Goal: Task Accomplishment & Management: Manage account settings

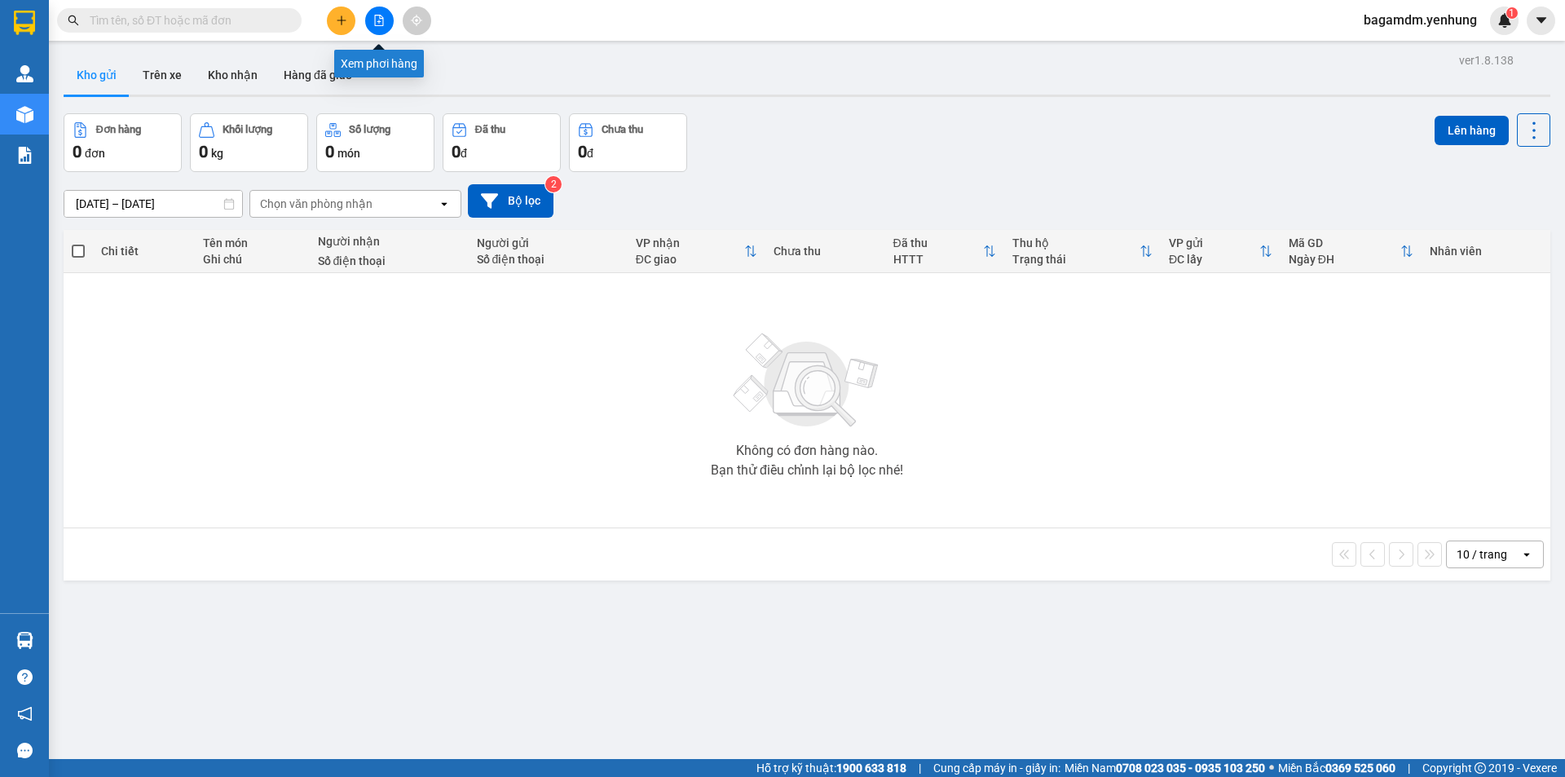
click at [381, 17] on icon "file-add" at bounding box center [378, 20] width 11 height 11
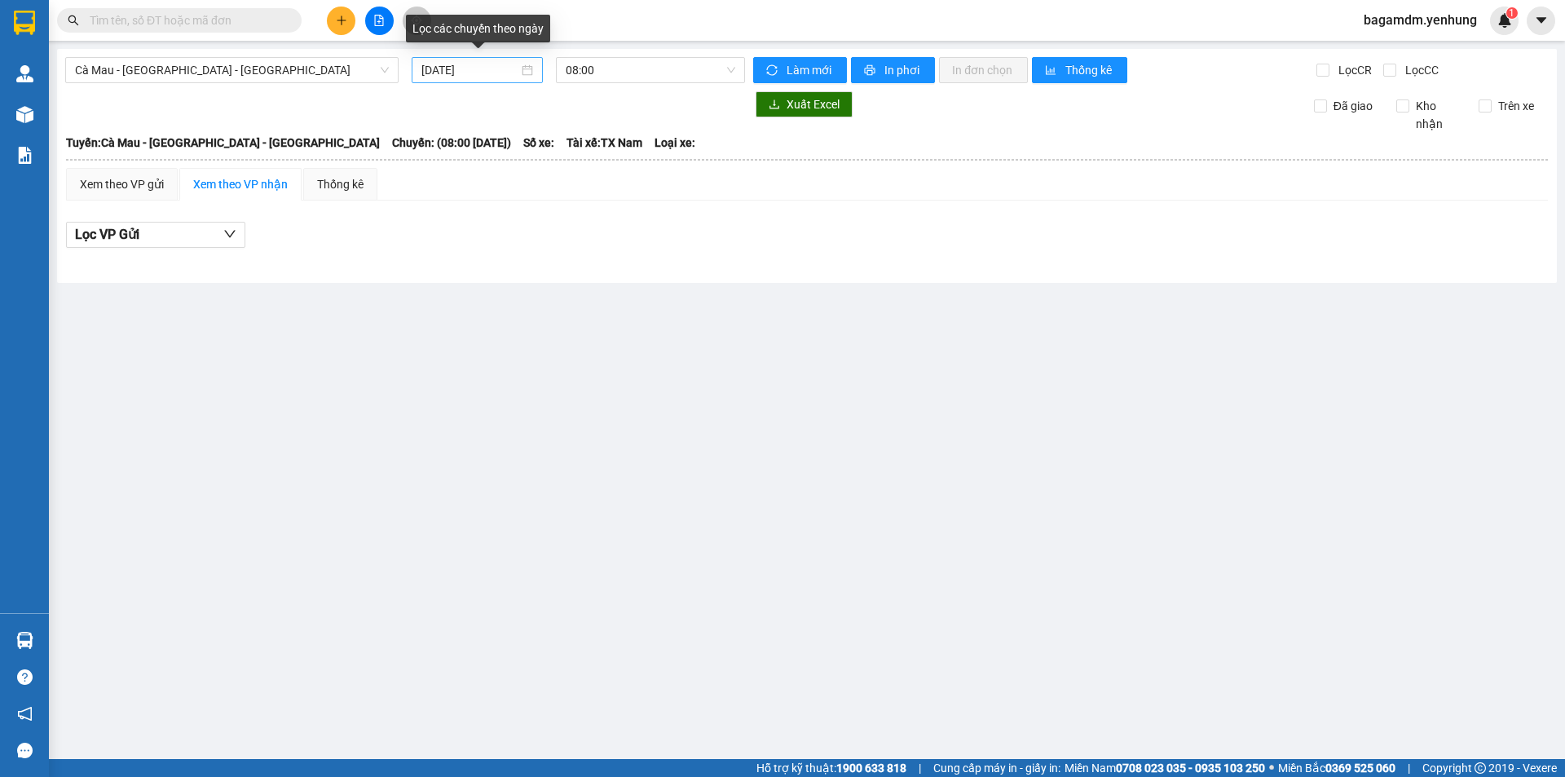
click at [530, 67] on div "[DATE]" at bounding box center [477, 70] width 112 height 18
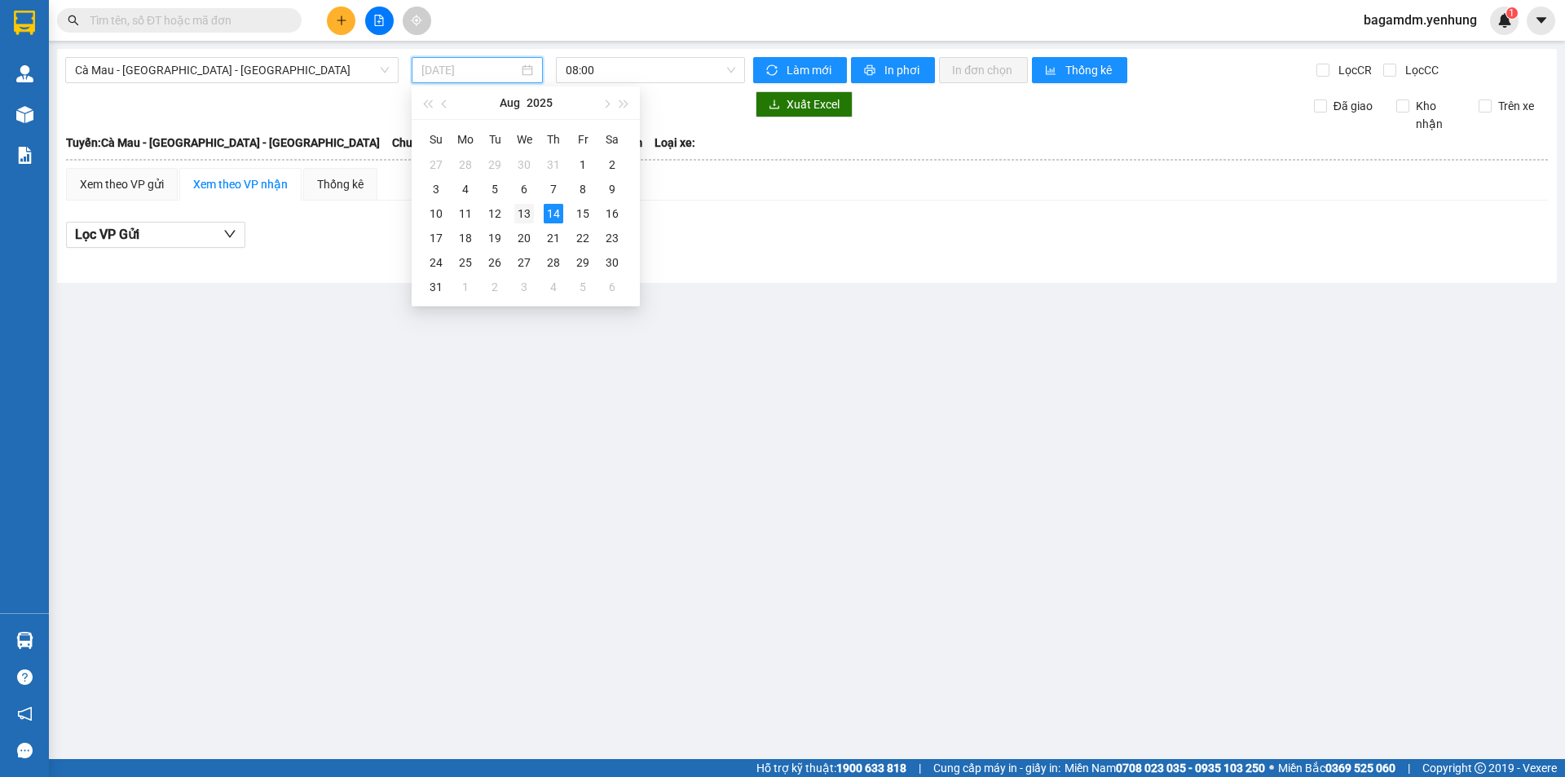
click at [527, 216] on div "13" at bounding box center [524, 214] width 20 height 20
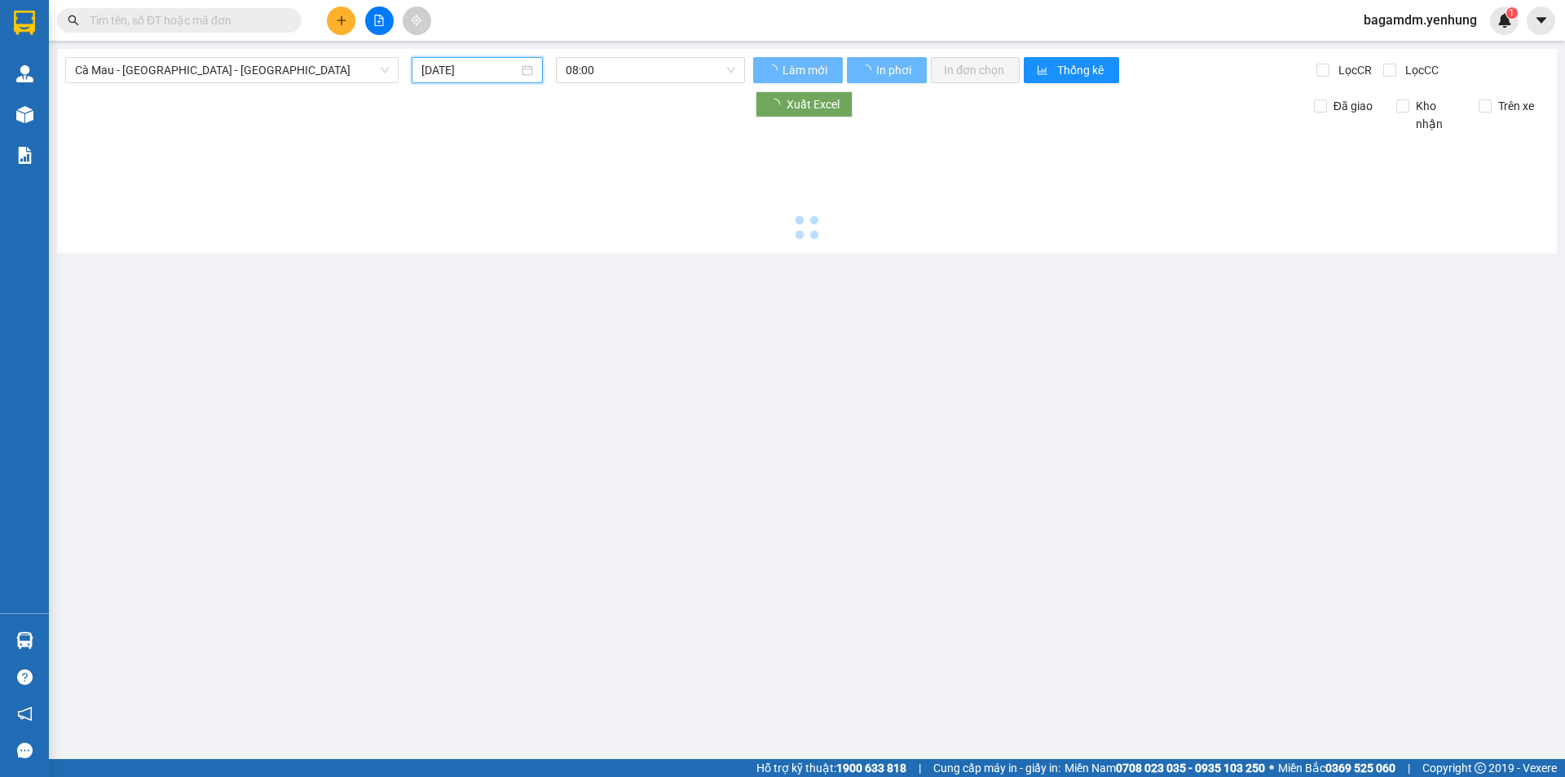
type input "[DATE]"
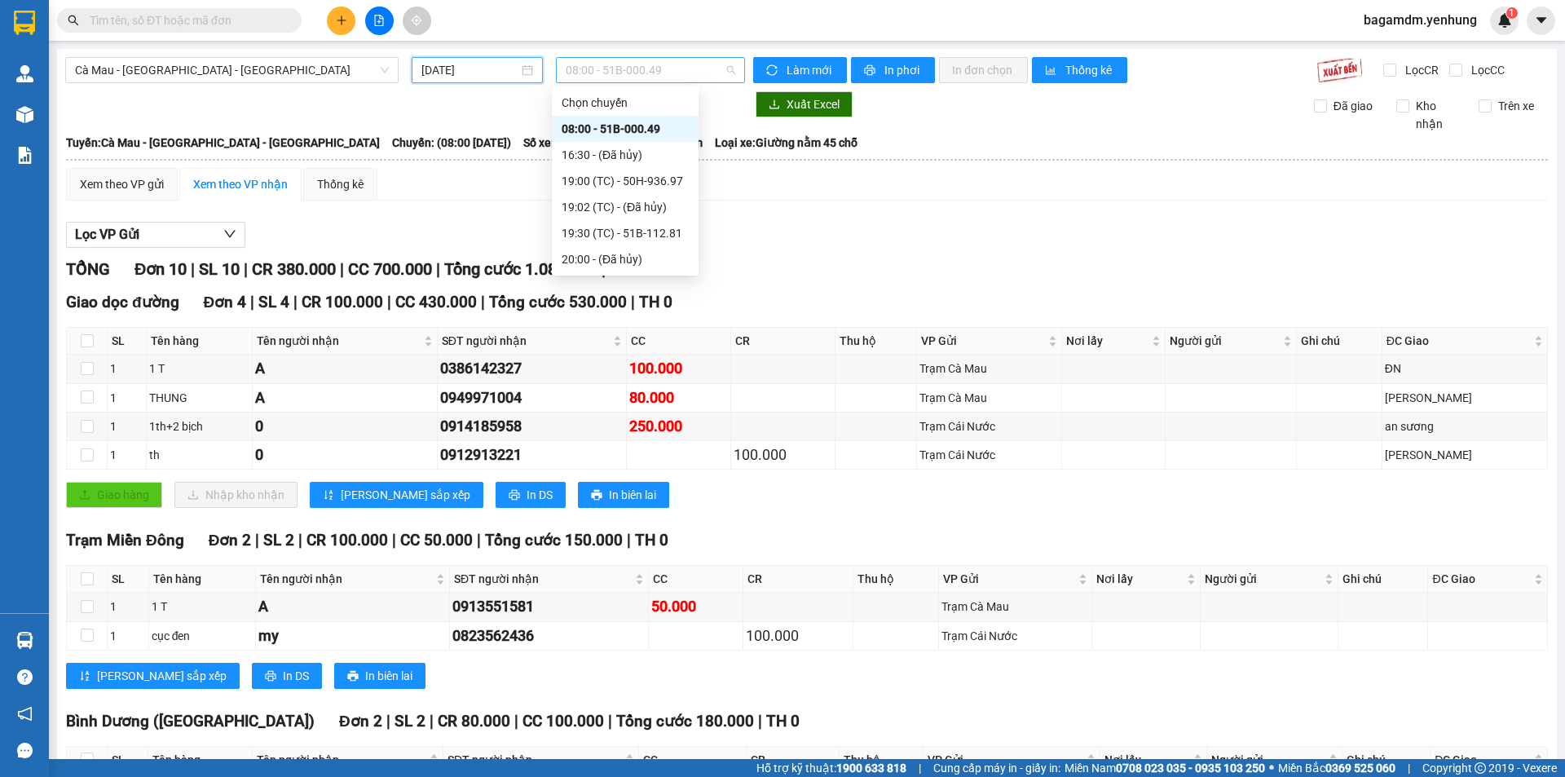
click at [724, 76] on span "08:00 - 51B-000.49" at bounding box center [651, 70] width 170 height 24
click at [653, 183] on div "19:00 (TC) - 50H-936.97" at bounding box center [625, 181] width 127 height 18
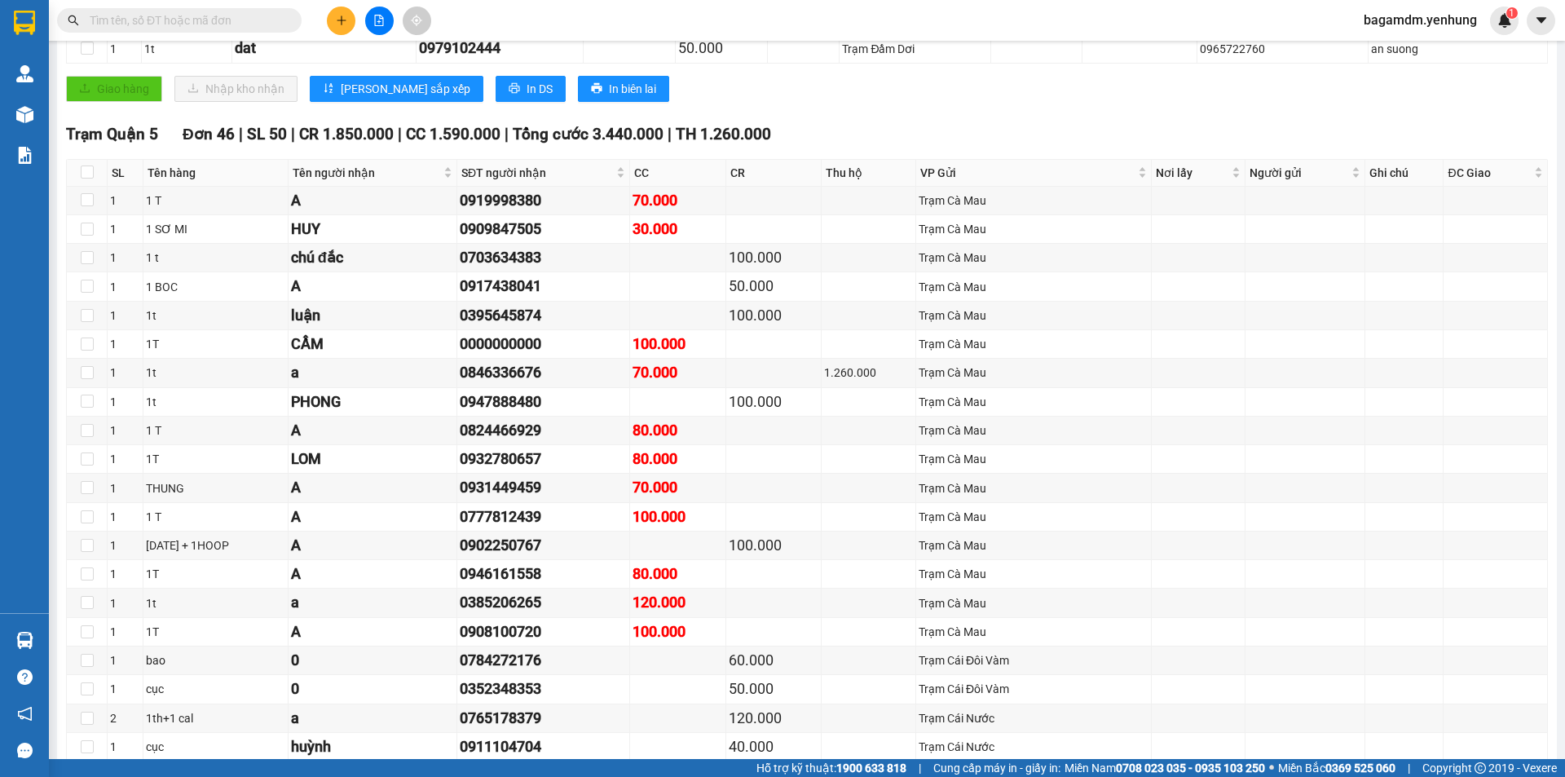
scroll to position [1210, 0]
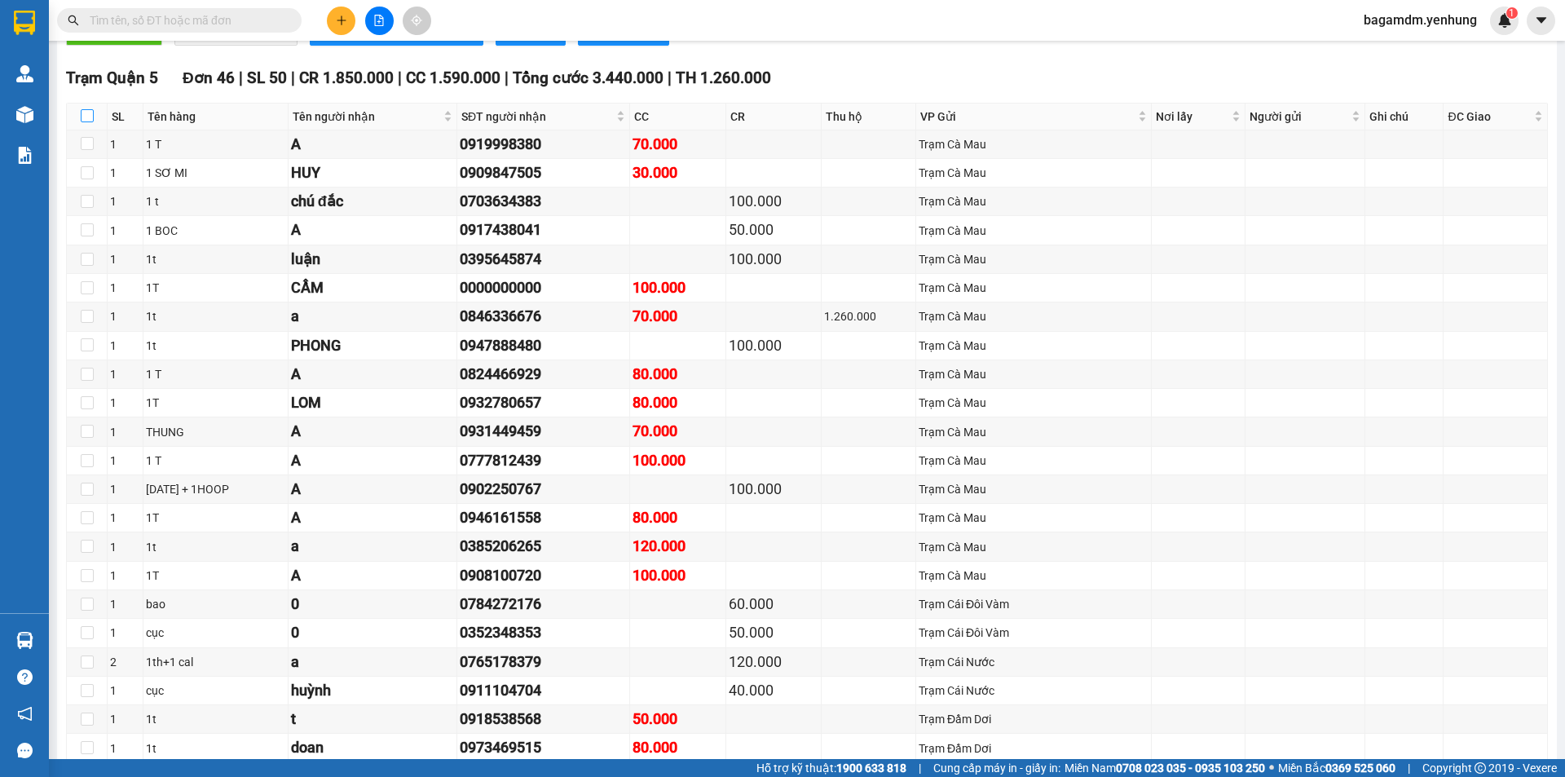
click at [86, 113] on input "checkbox" at bounding box center [87, 115] width 13 height 13
checkbox input "true"
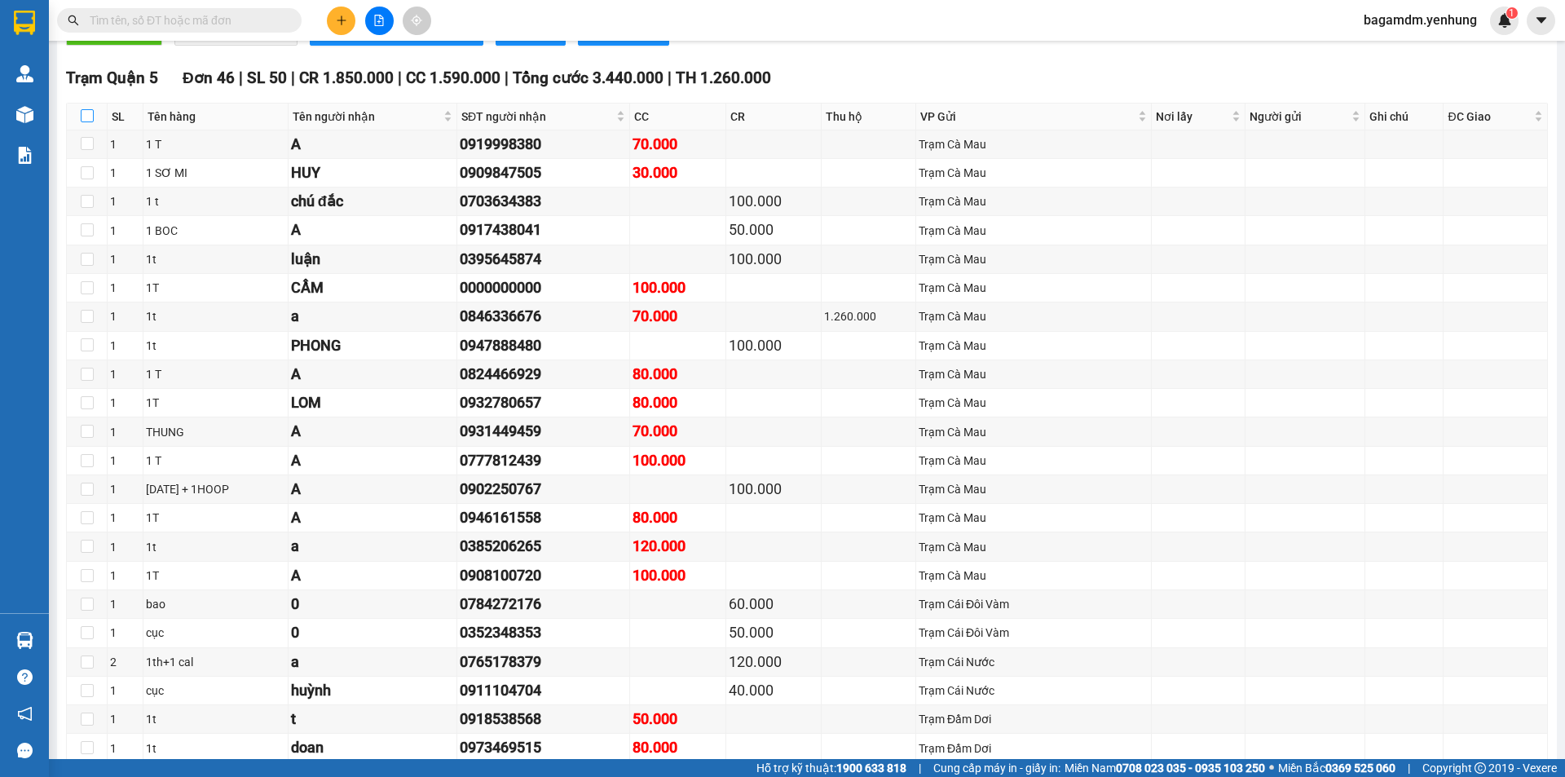
checkbox input "true"
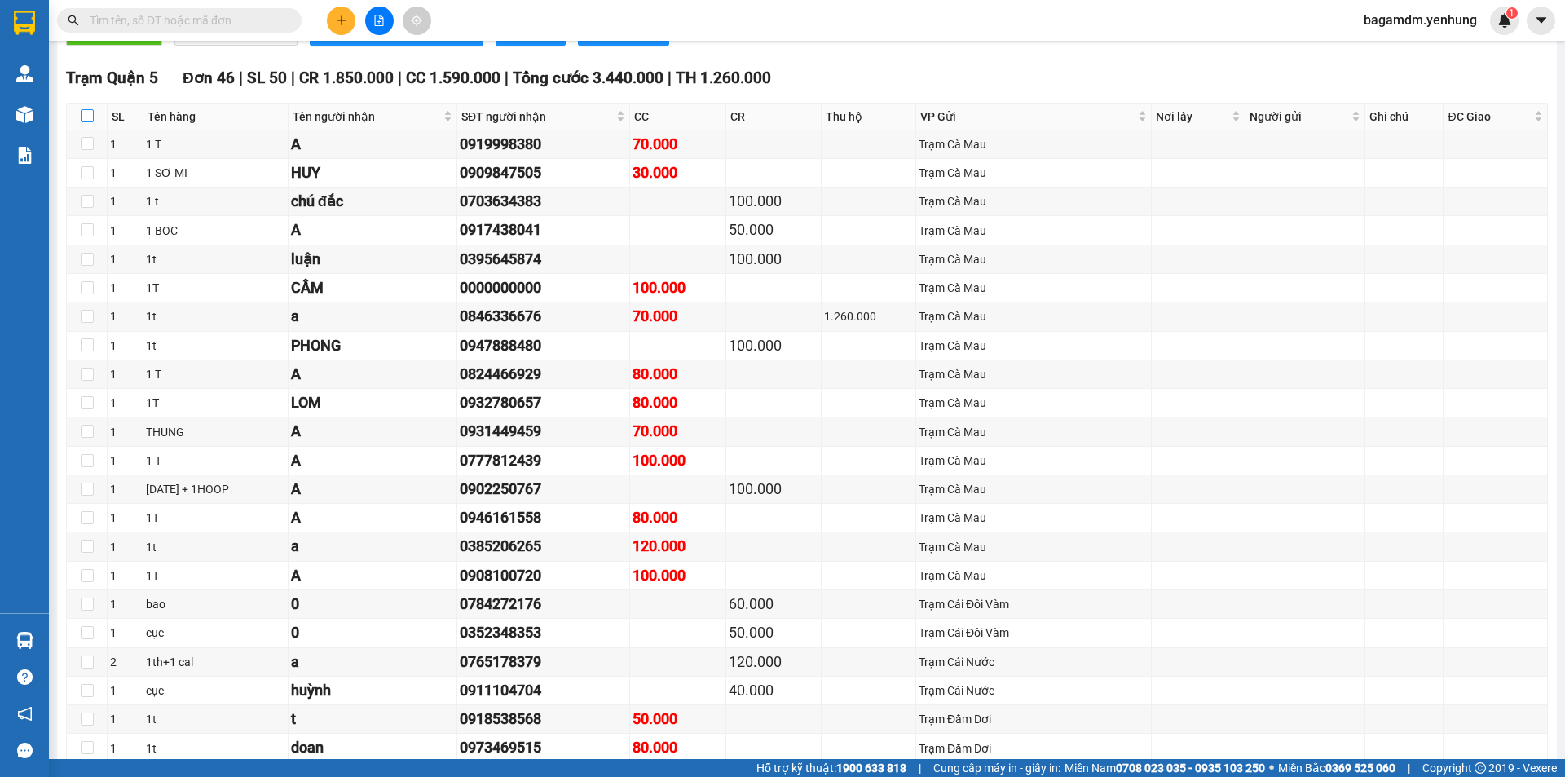
checkbox input "true"
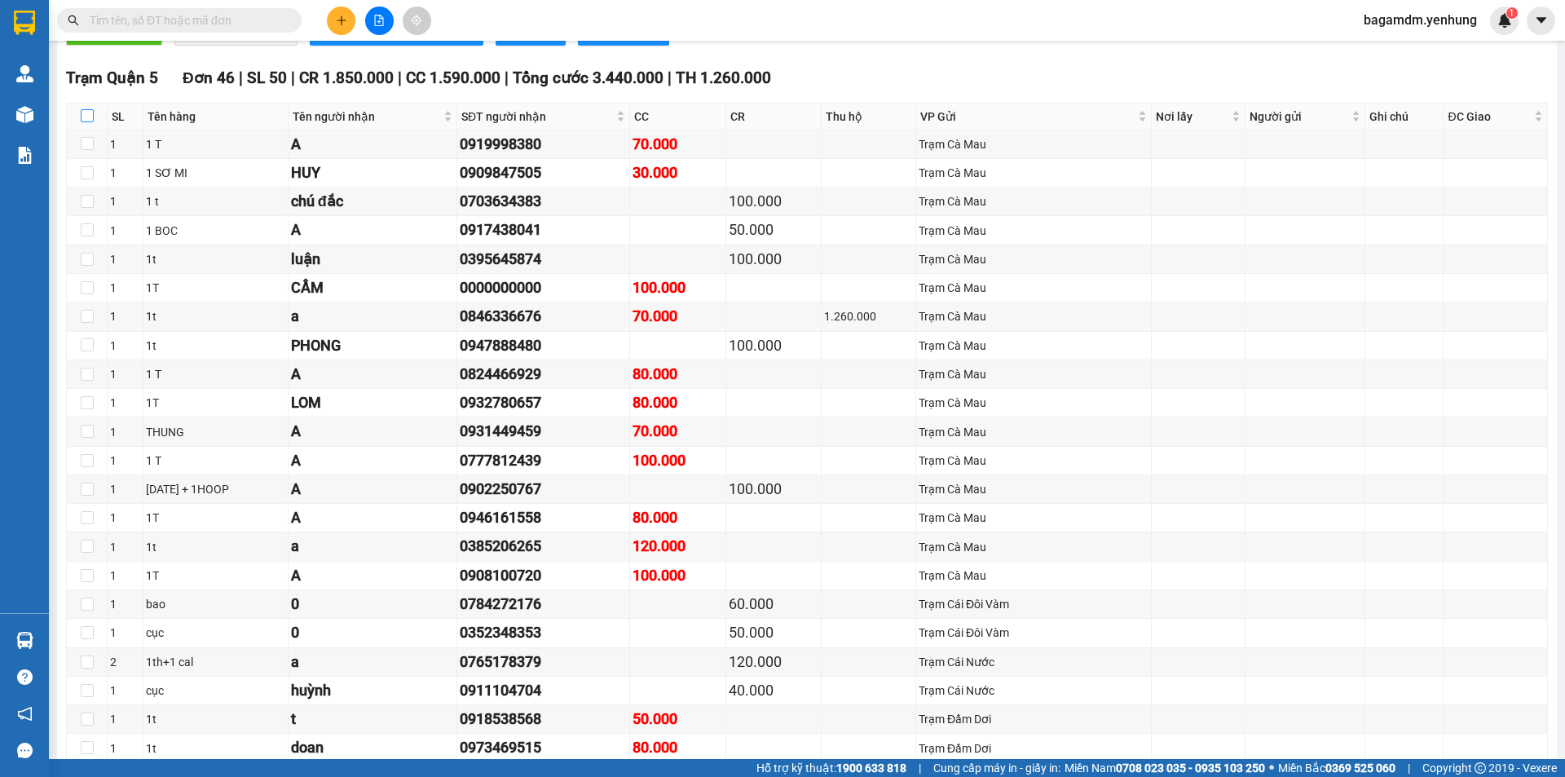
checkbox input "true"
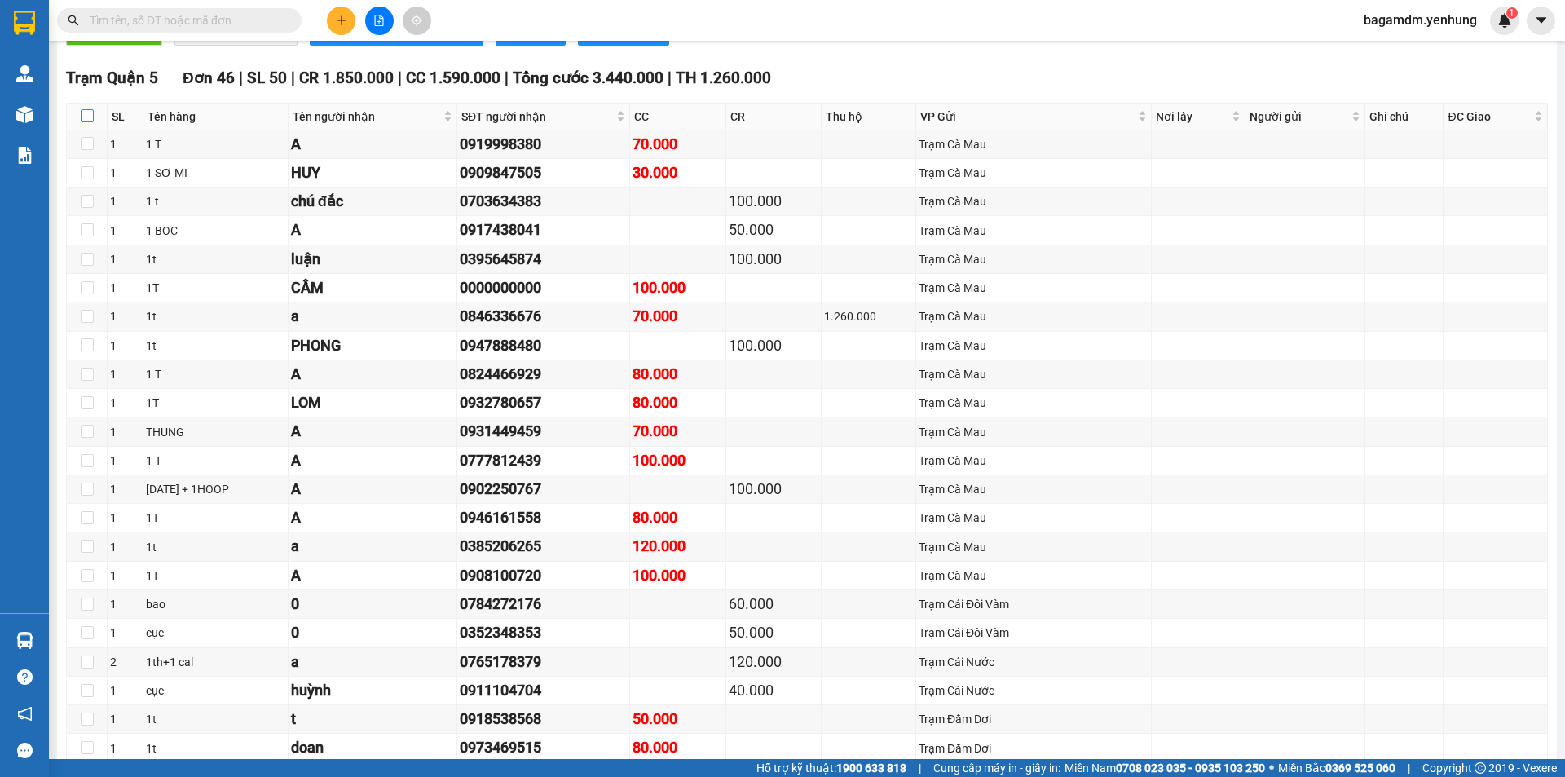
checkbox input "true"
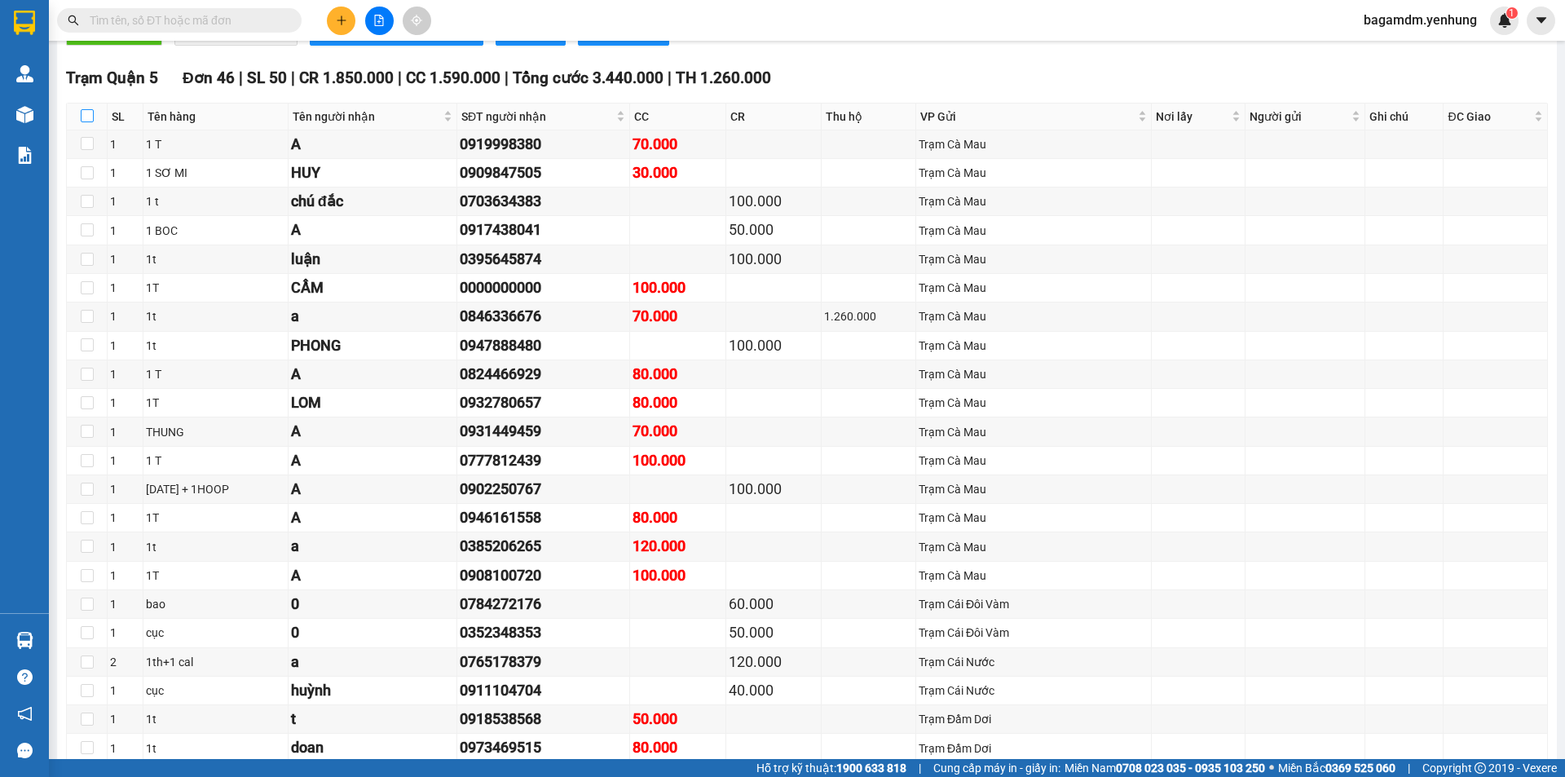
checkbox input "true"
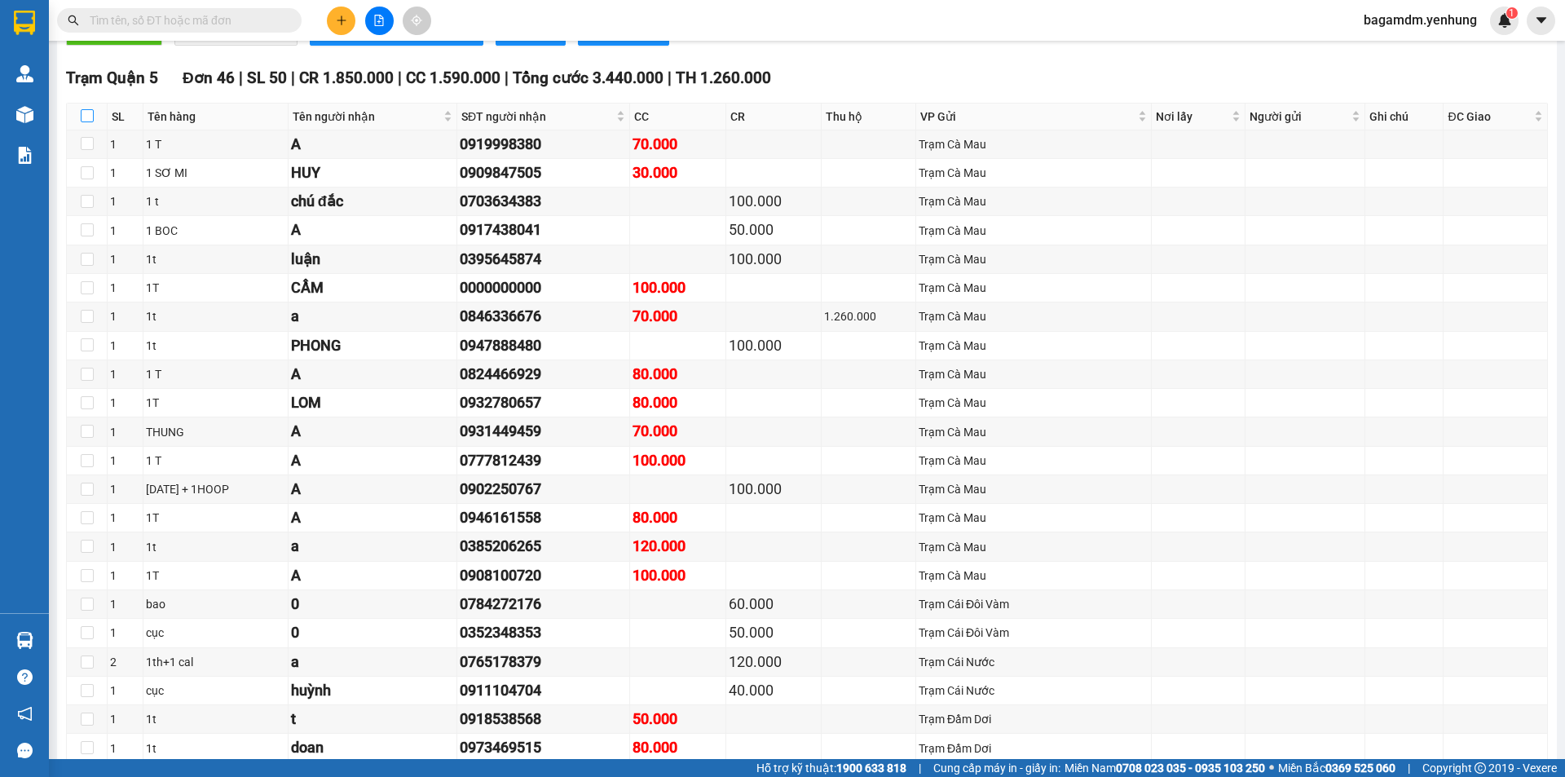
checkbox input "true"
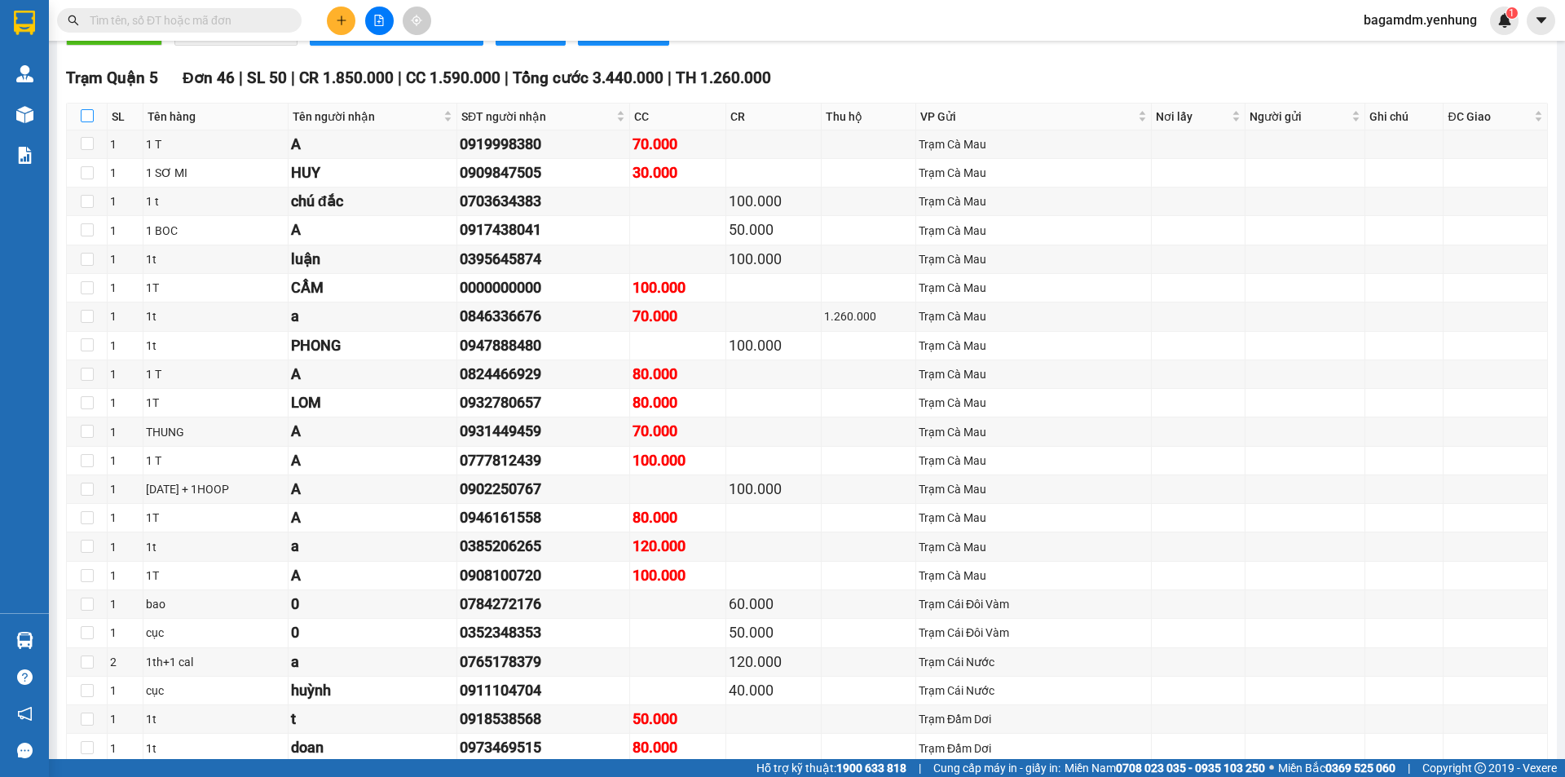
checkbox input "true"
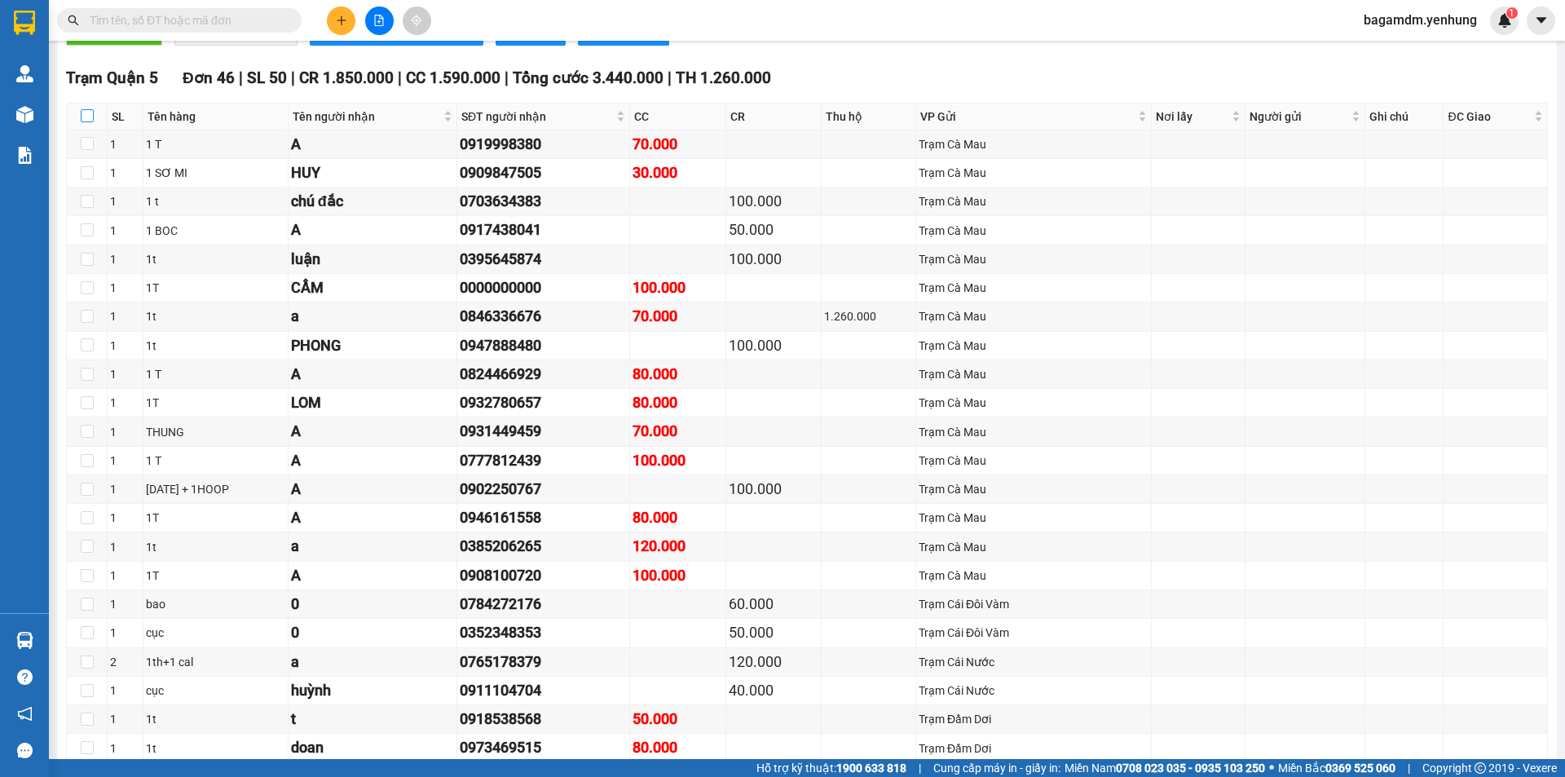
checkbox input "true"
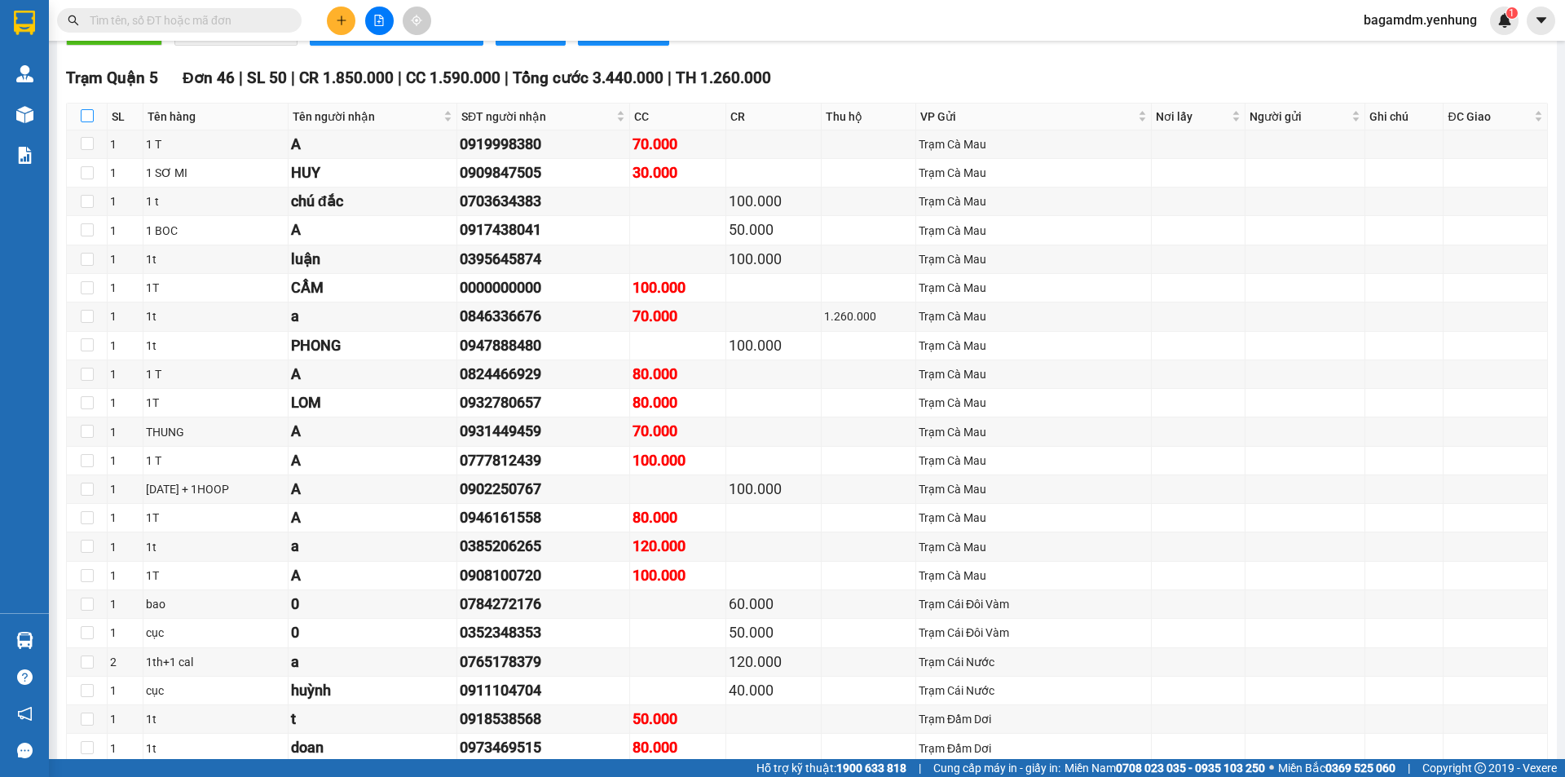
checkbox input "true"
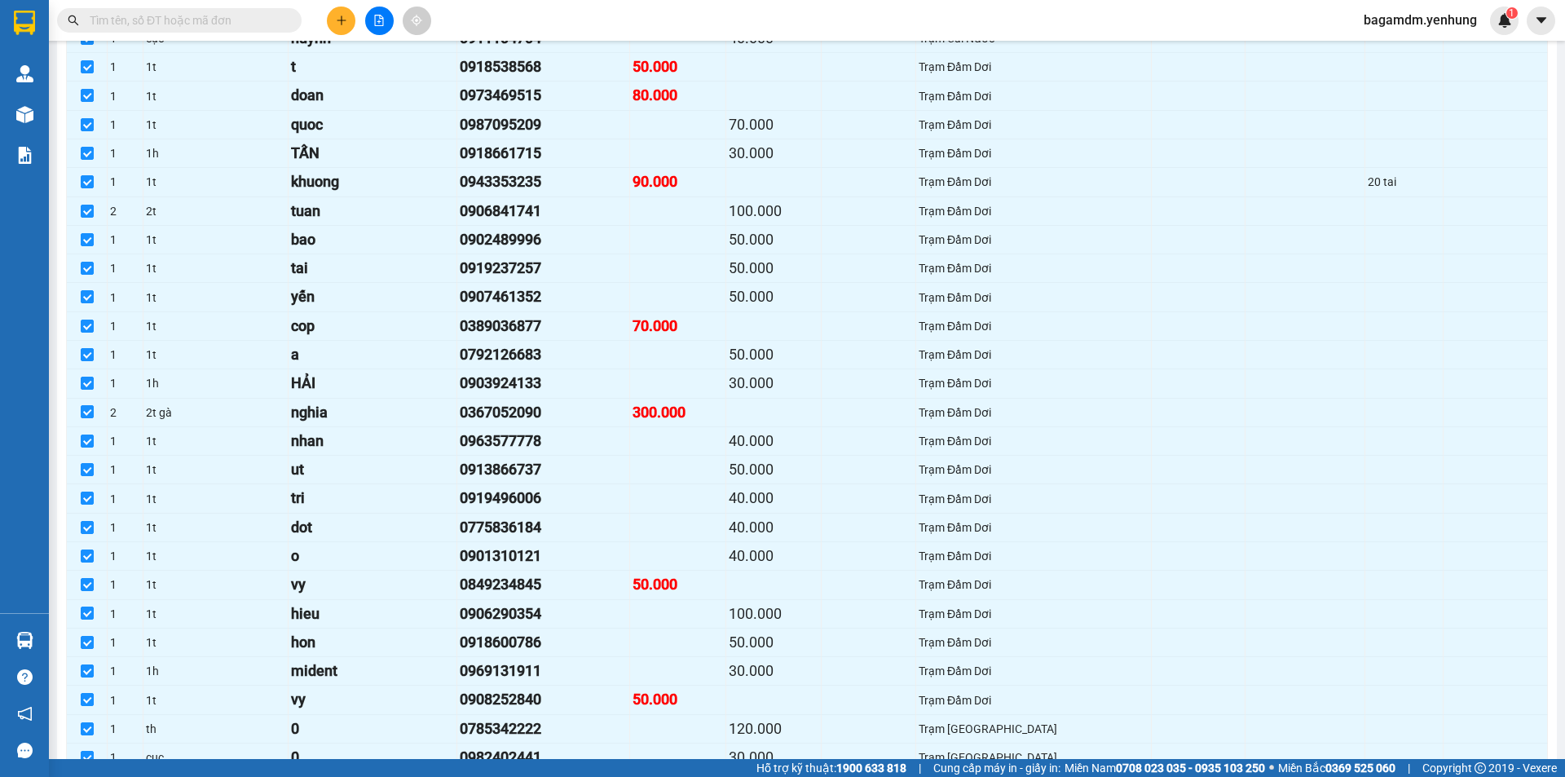
scroll to position [1944, 0]
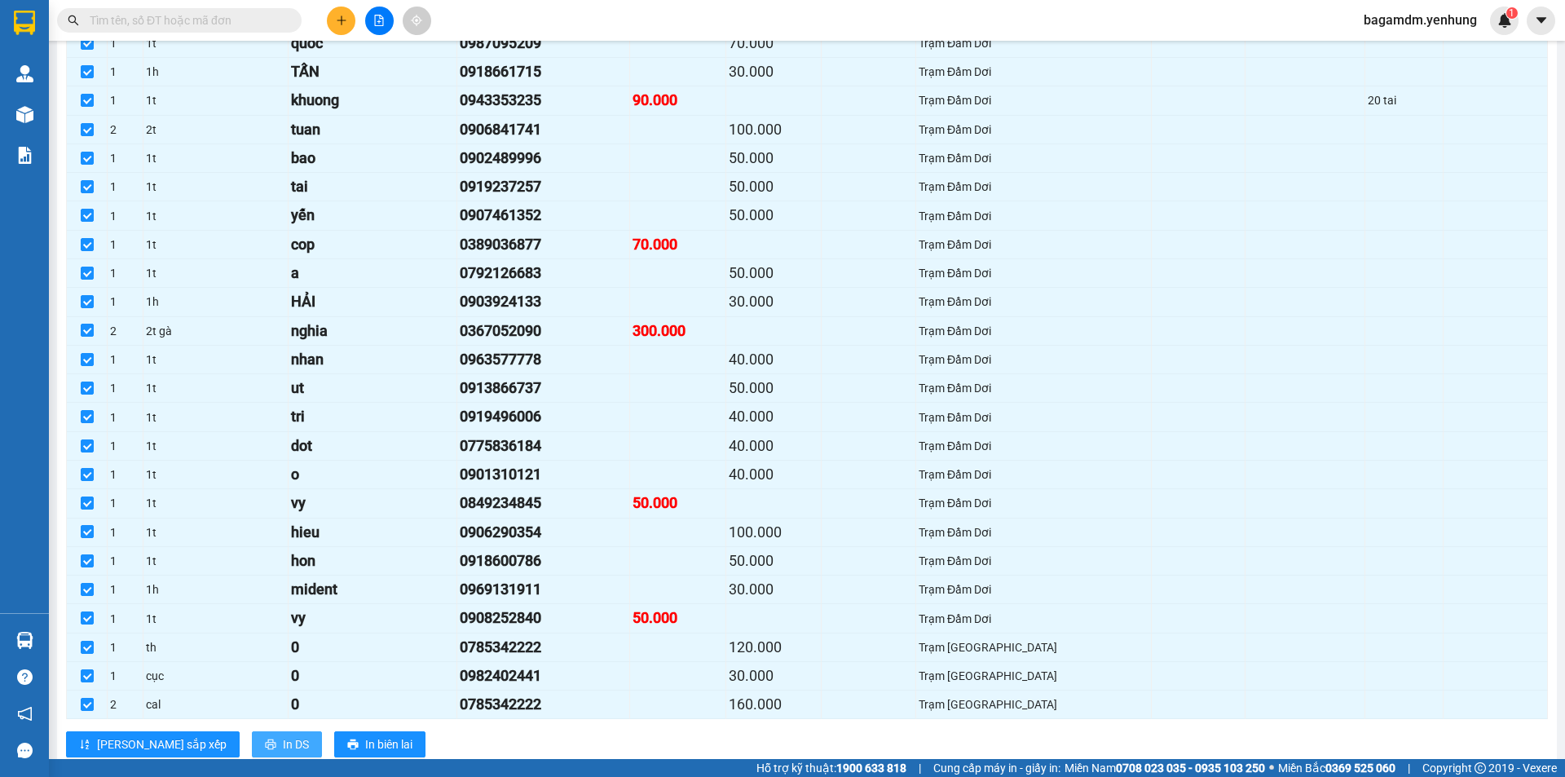
click at [283, 744] on span "In DS" at bounding box center [296, 744] width 26 height 18
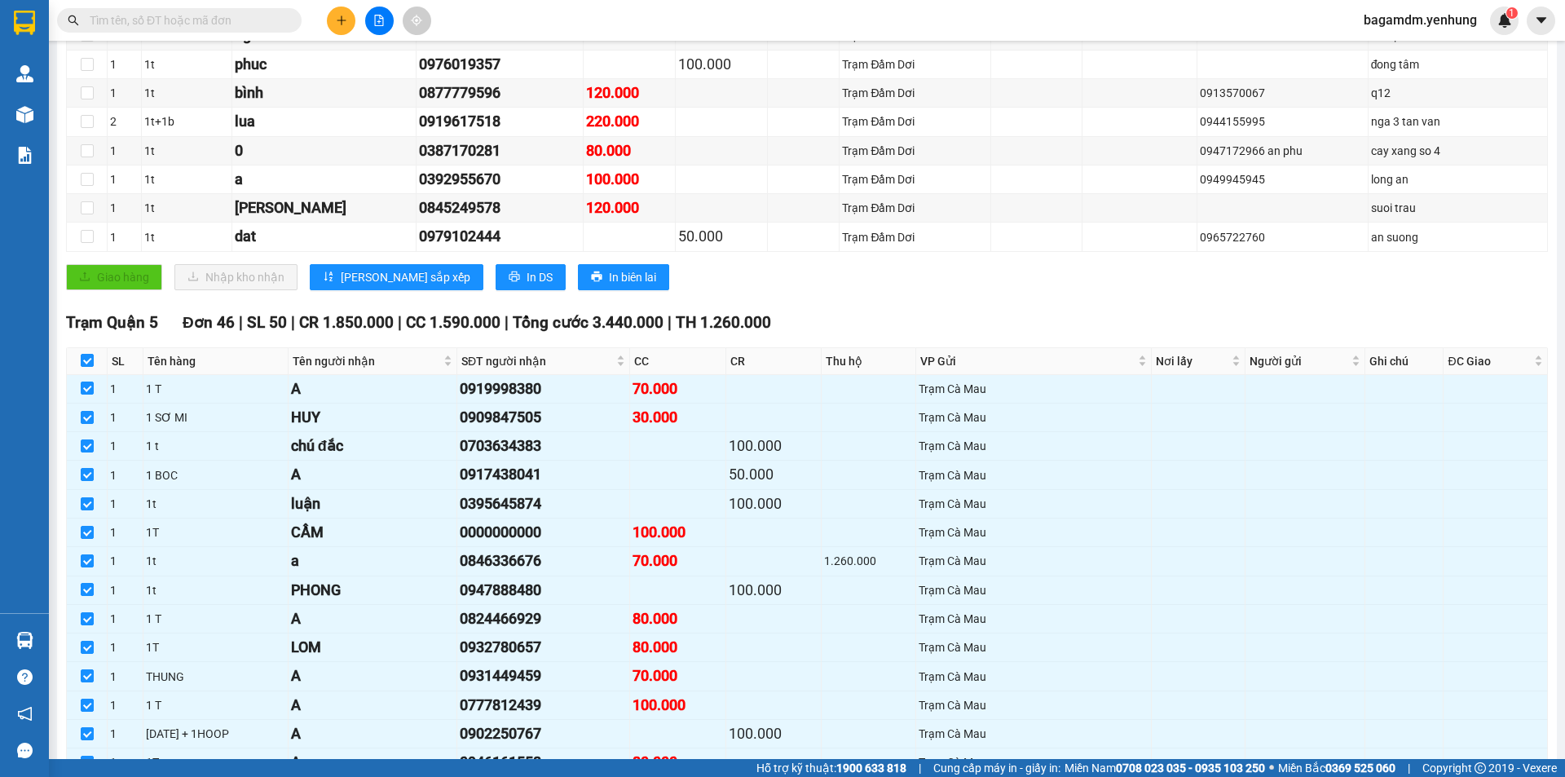
scroll to position [884, 0]
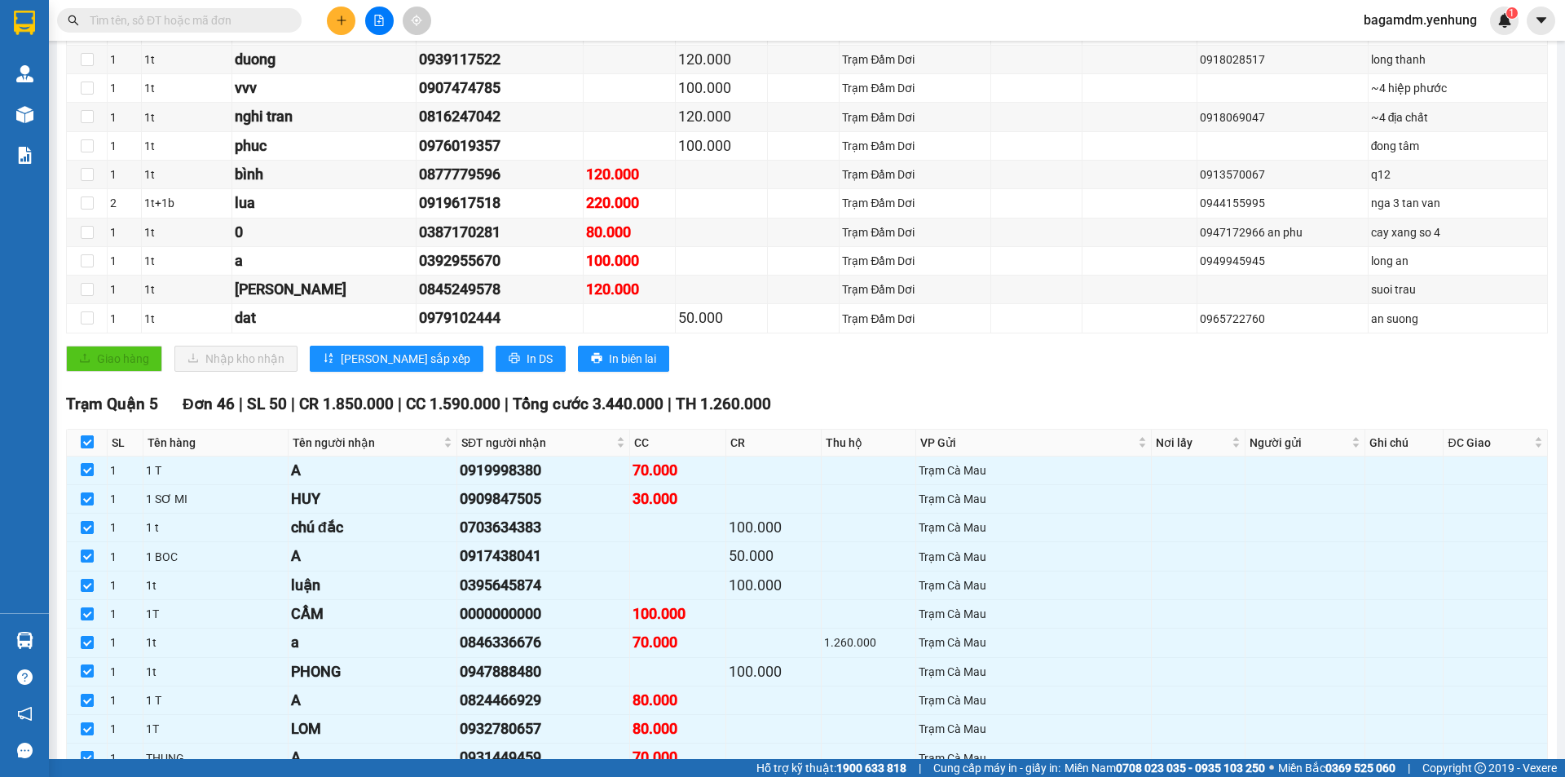
click at [83, 437] on input "checkbox" at bounding box center [87, 441] width 13 height 13
checkbox input "false"
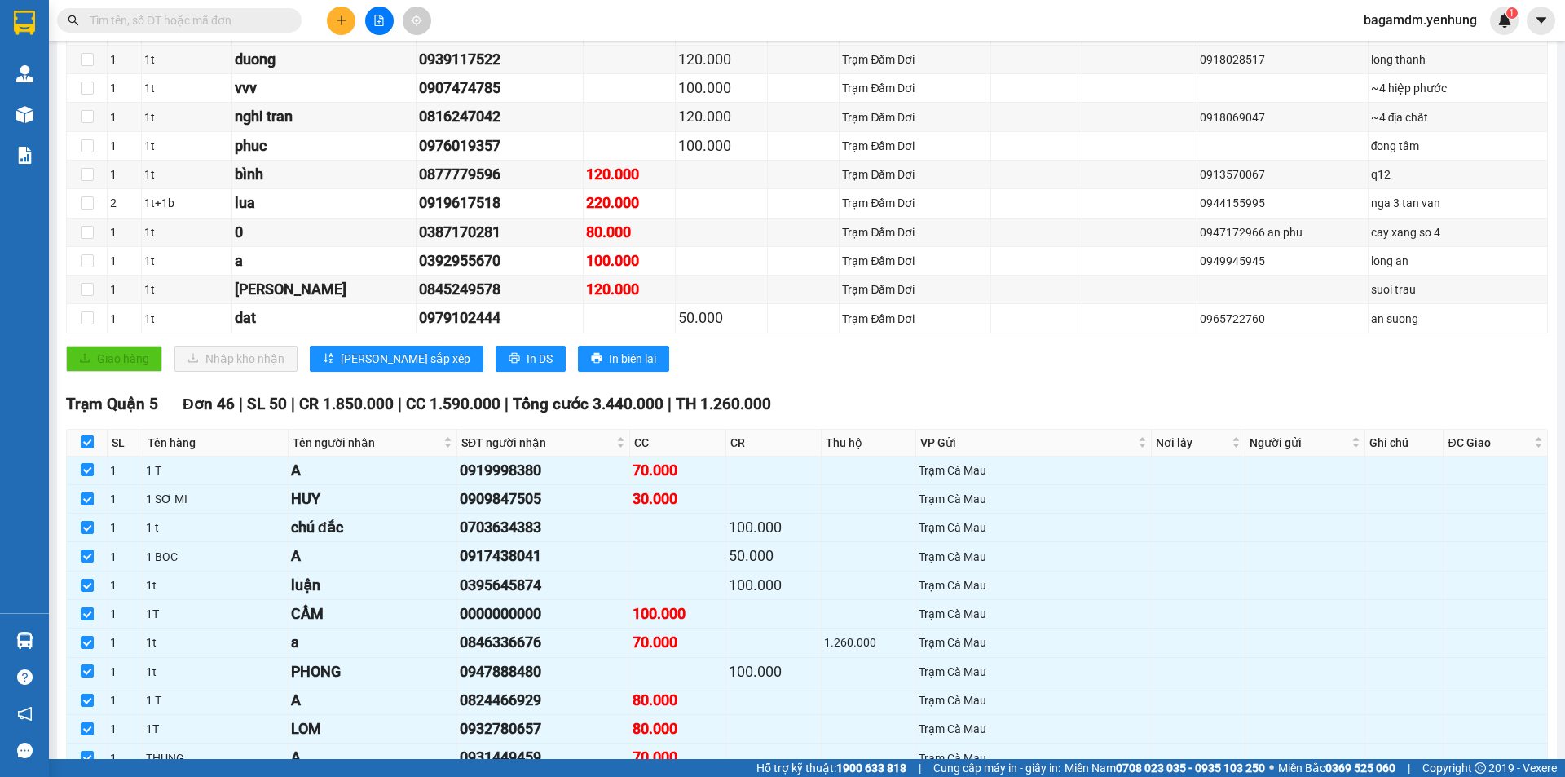
checkbox input "false"
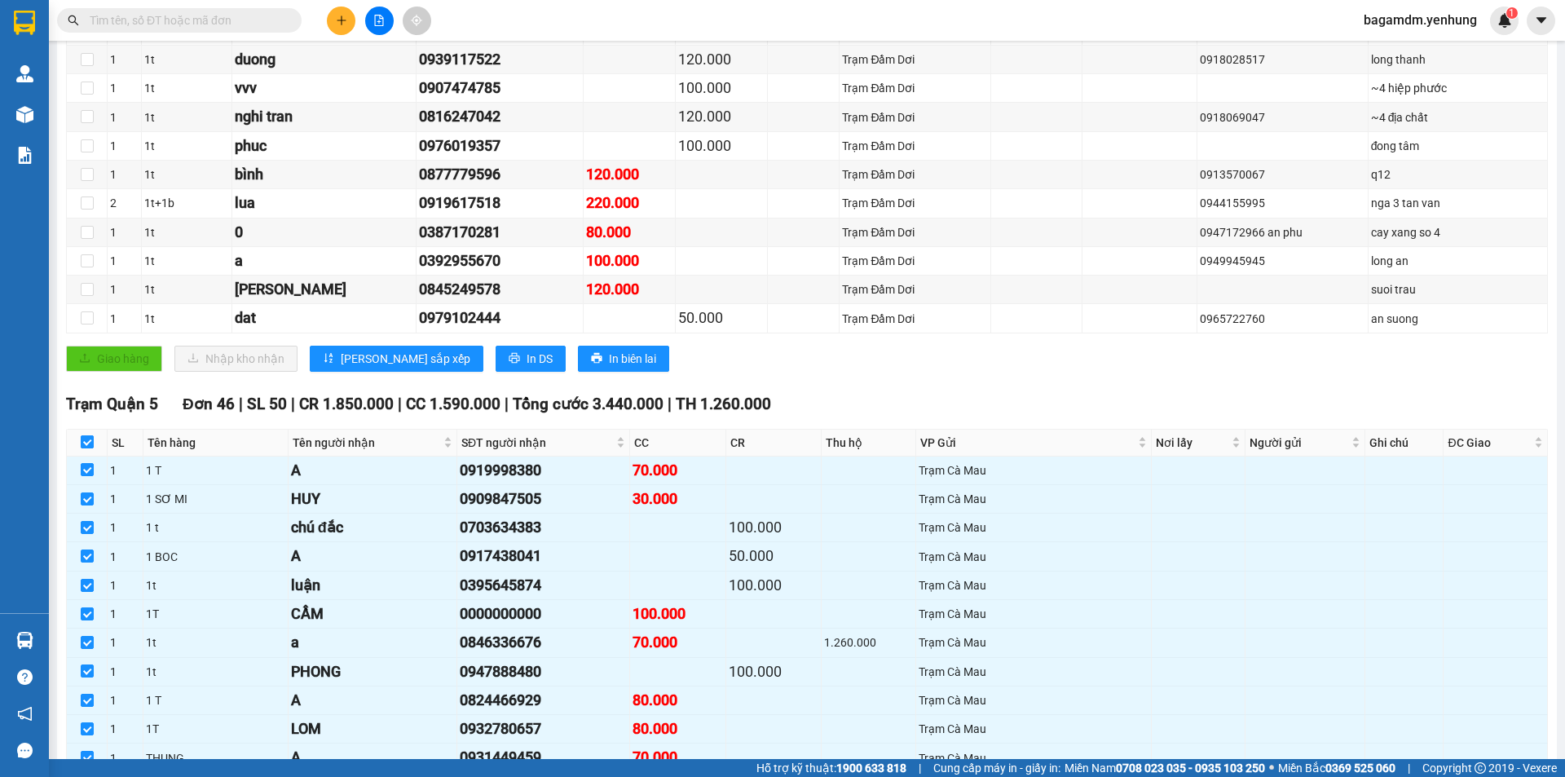
checkbox input "false"
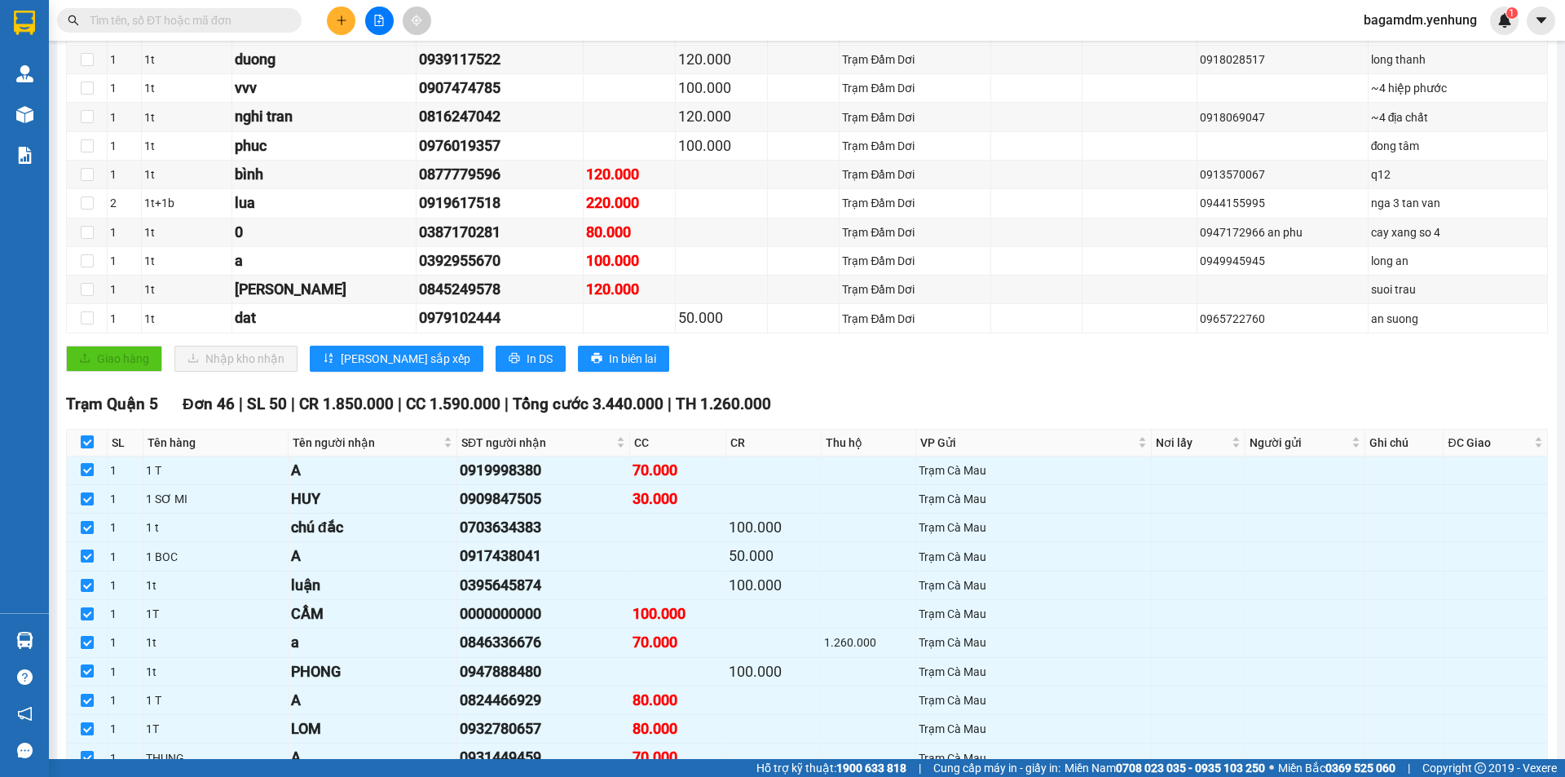
checkbox input "false"
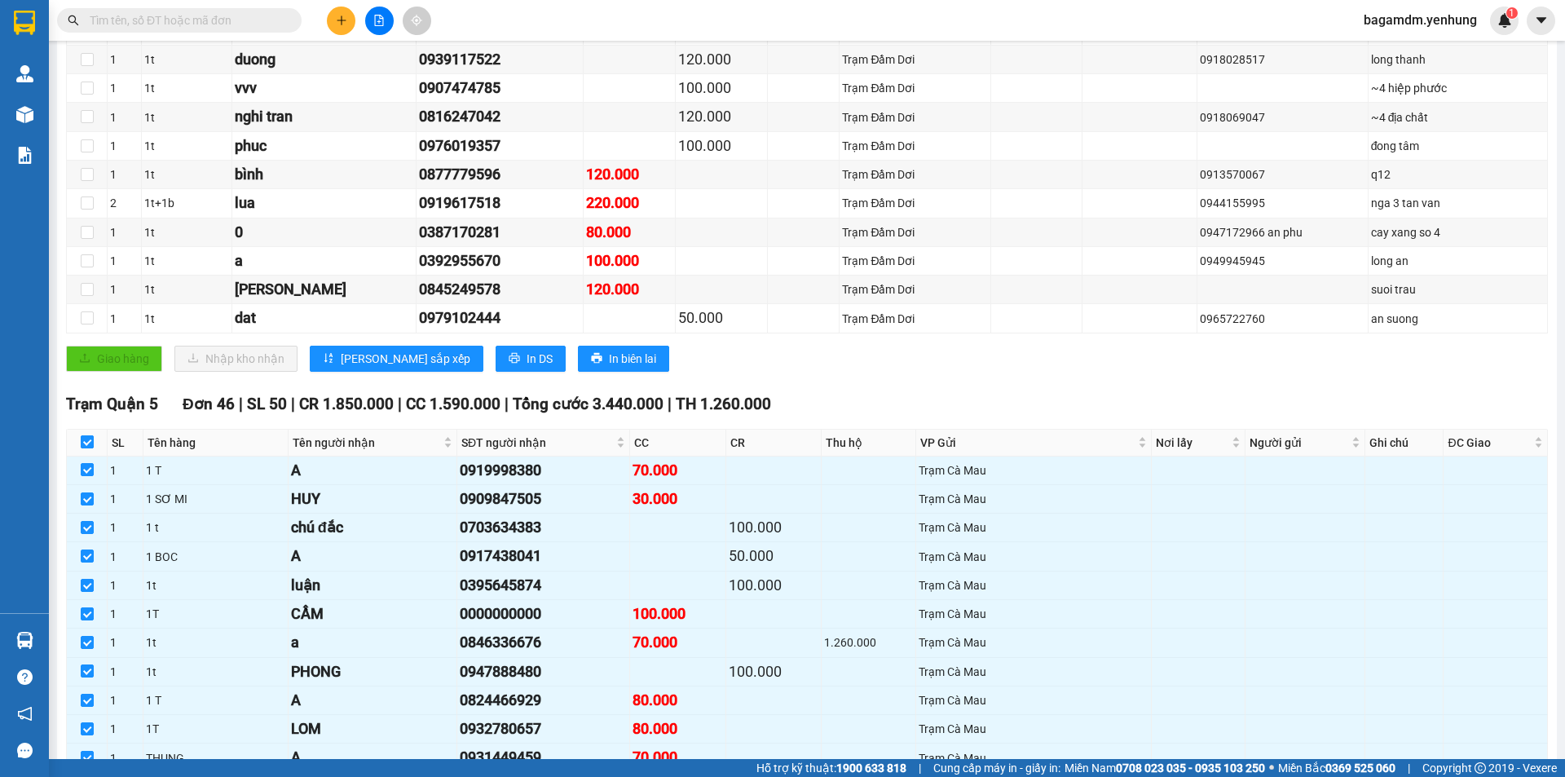
checkbox input "false"
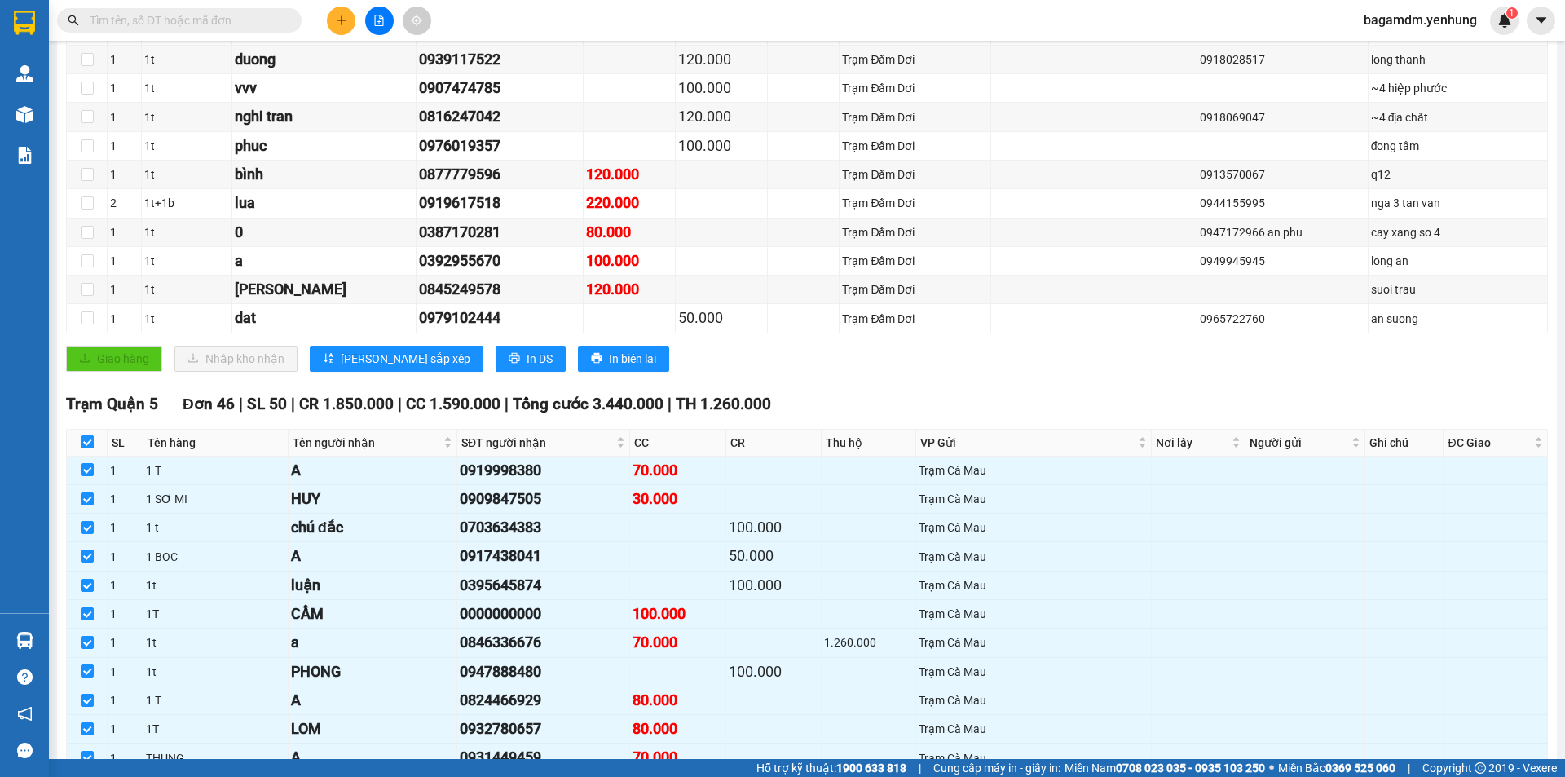
checkbox input "false"
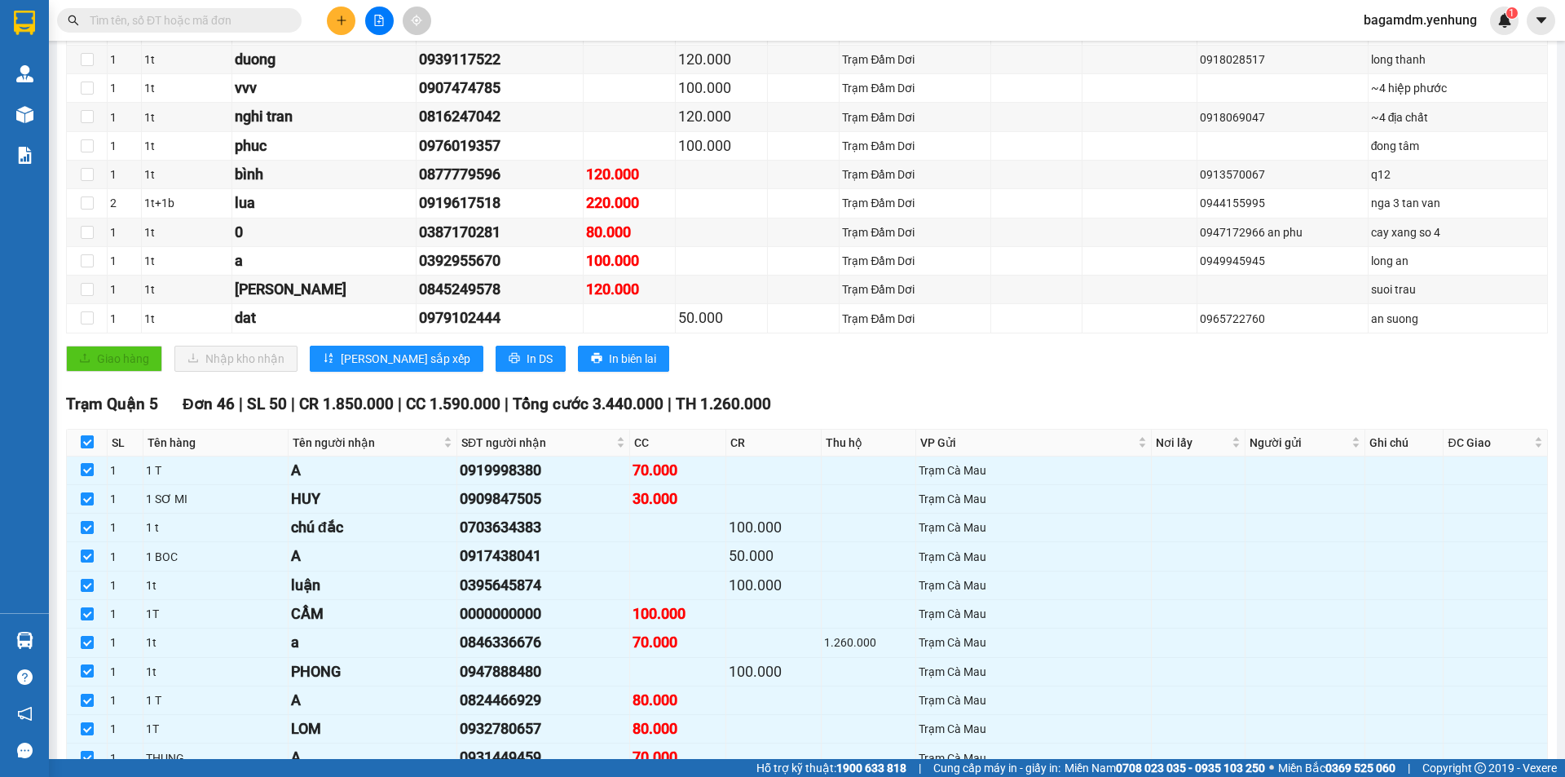
checkbox input "false"
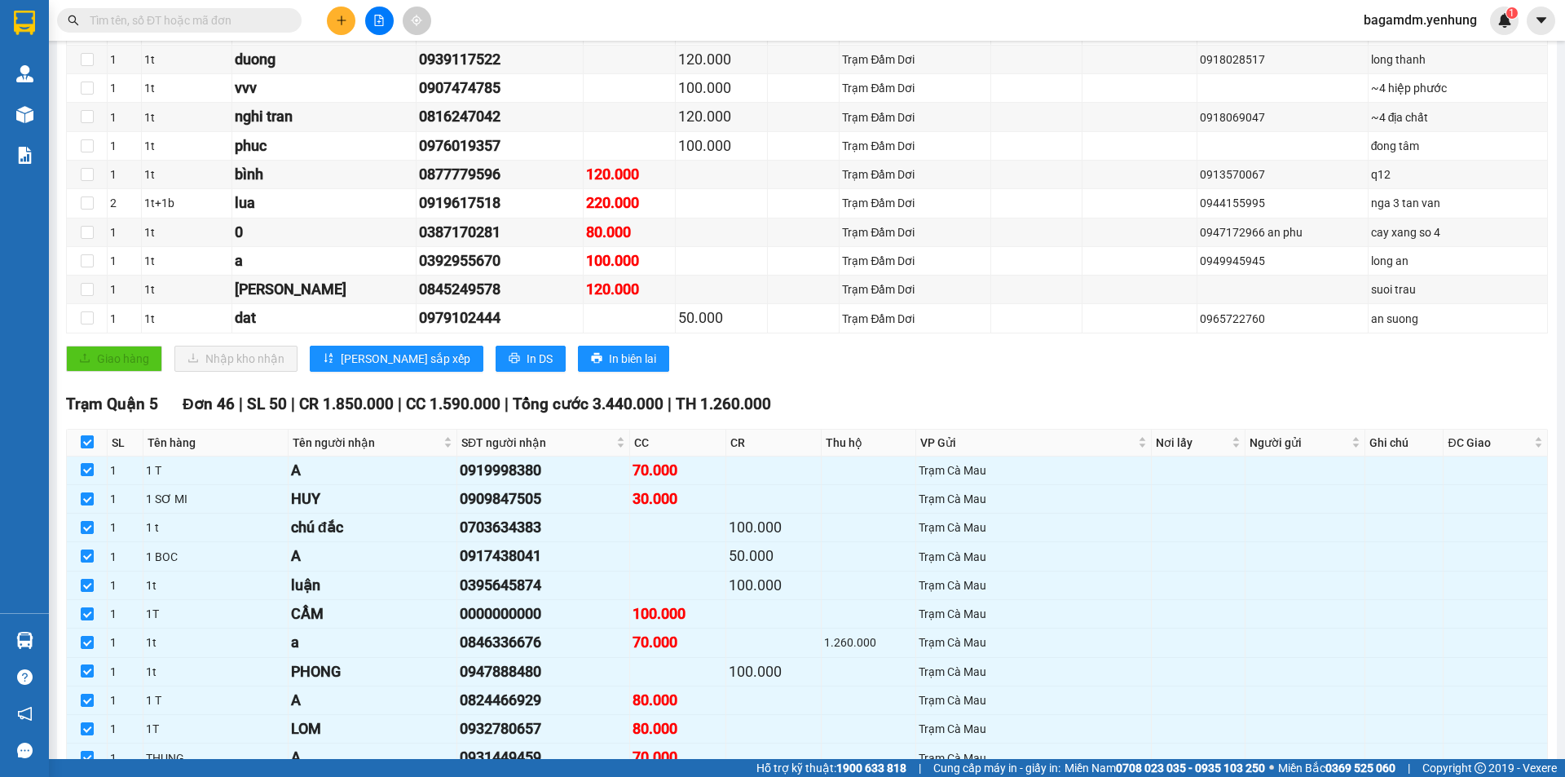
checkbox input "false"
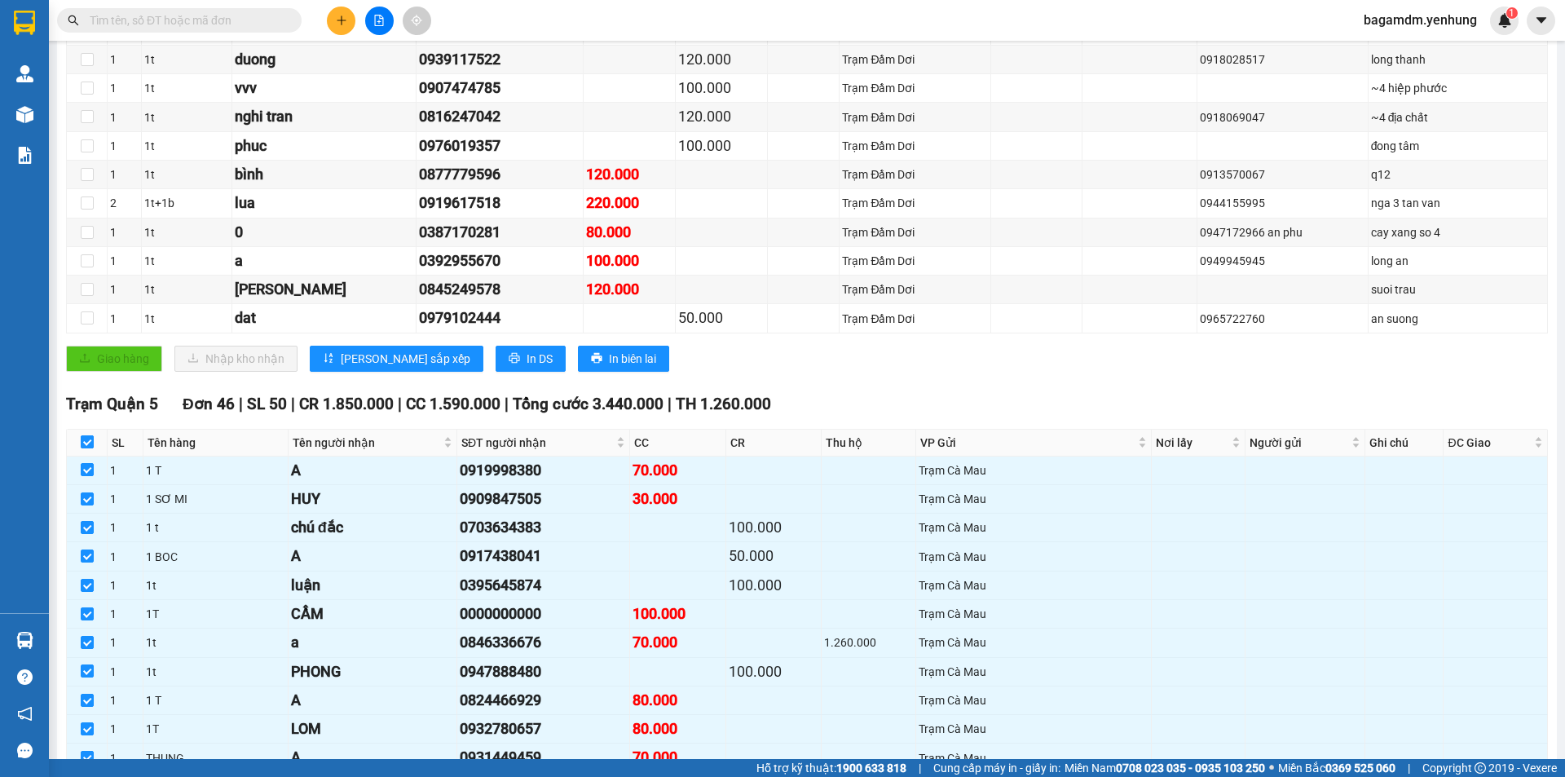
checkbox input "false"
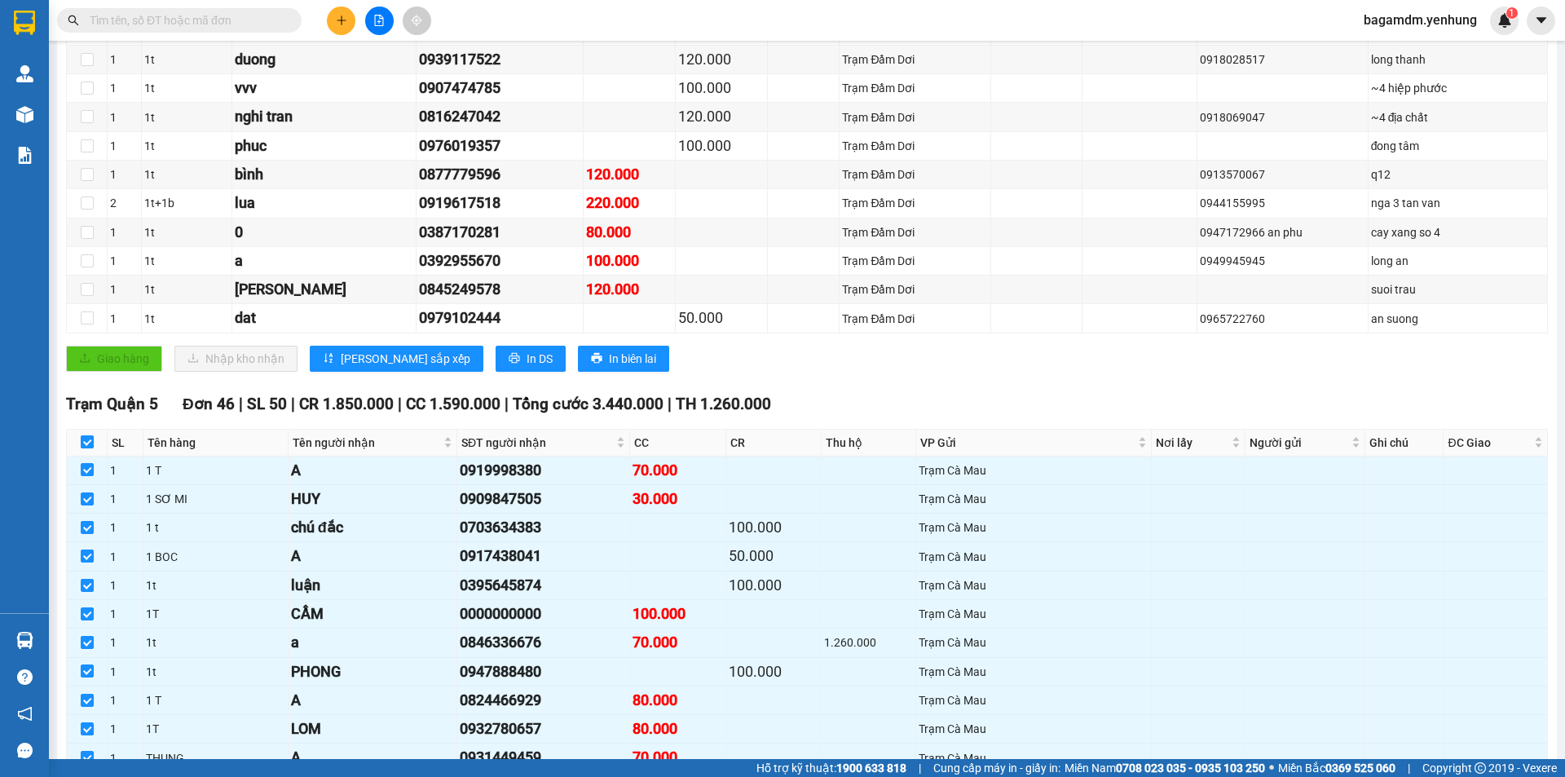
checkbox input "false"
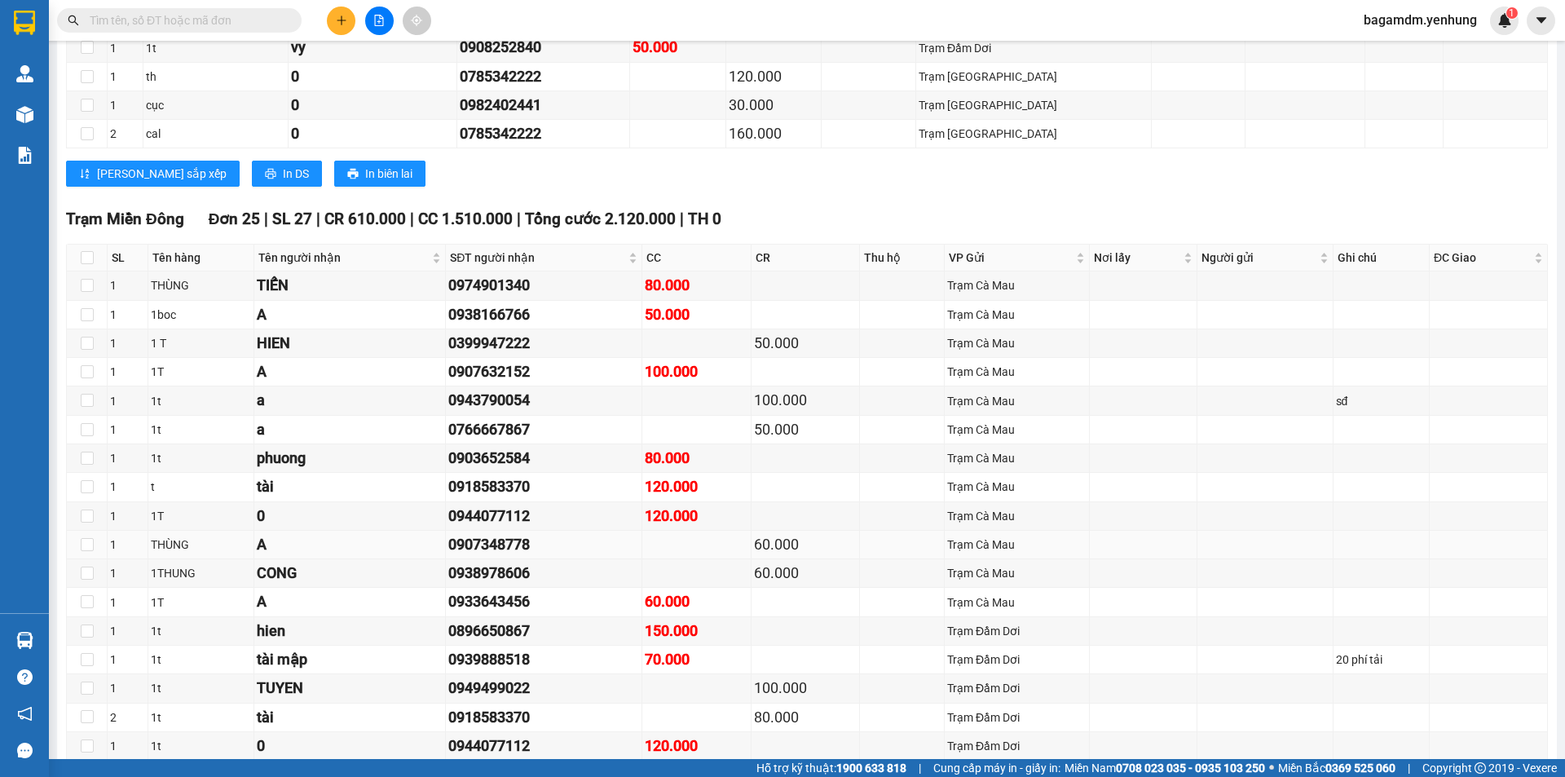
scroll to position [2596, 0]
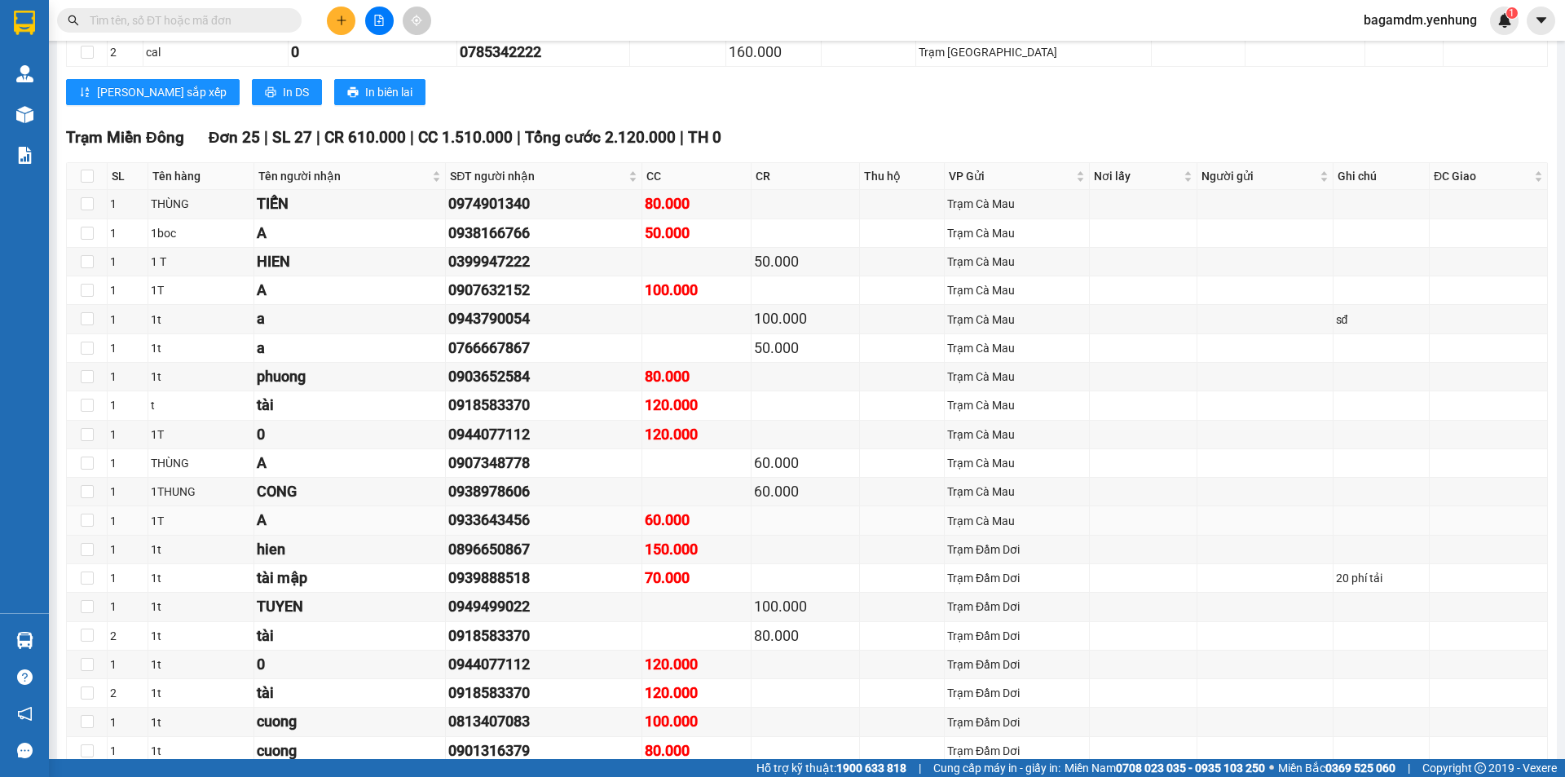
drag, startPoint x: 713, startPoint y: 522, endPoint x: 729, endPoint y: 512, distance: 18.8
click at [713, 522] on div "60.000" at bounding box center [696, 520] width 103 height 23
